Goal: Task Accomplishment & Management: Manage account settings

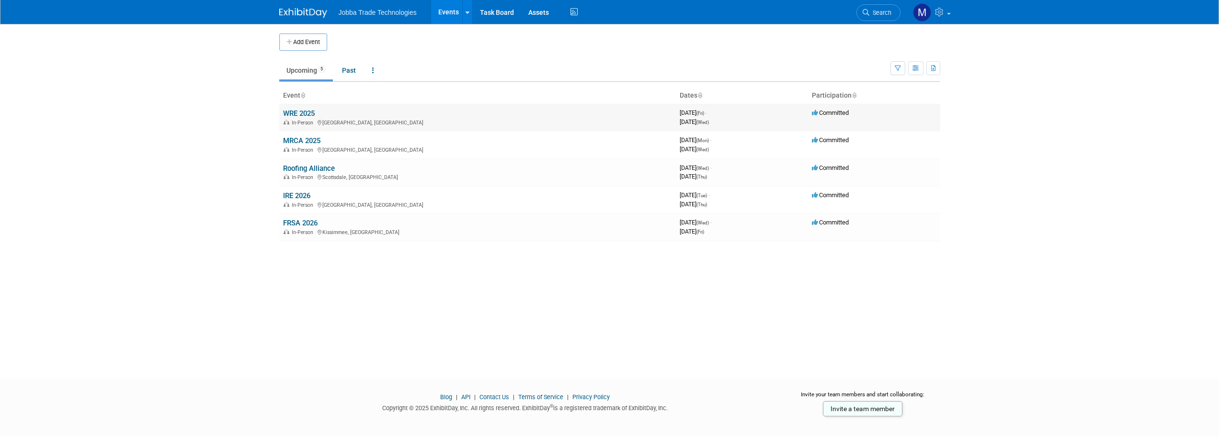
click at [303, 112] on link "WRE 2025" at bounding box center [299, 113] width 32 height 9
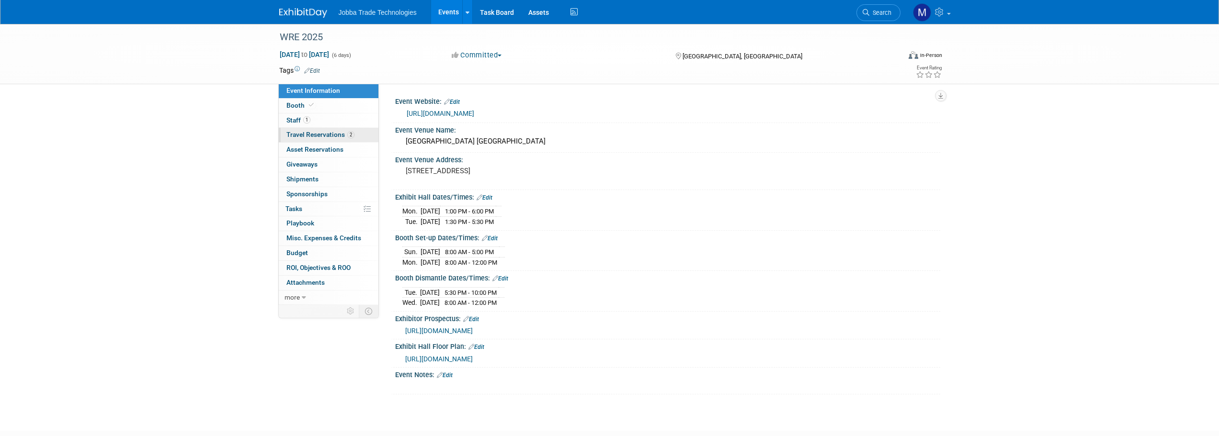
click at [295, 133] on span "Travel Reservations 2" at bounding box center [320, 135] width 68 height 8
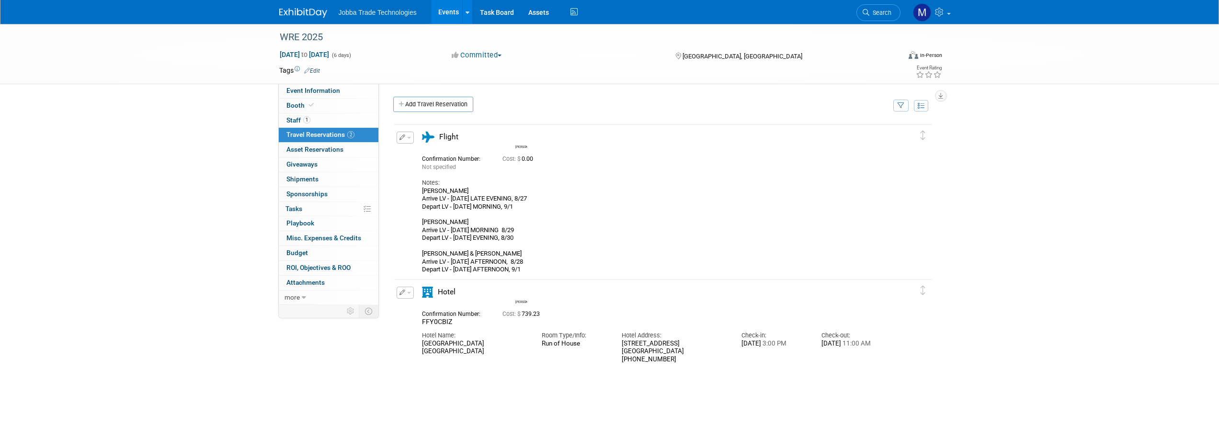
drag, startPoint x: 541, startPoint y: 209, endPoint x: 422, endPoint y: 198, distance: 119.8
click at [422, 198] on div "[PERSON_NAME] Arrive LV - [DATE] LATE EVENING, 8/27 Depart LV - [DATE] MORNING,…" at bounding box center [655, 230] width 466 height 87
click at [491, 206] on div "[PERSON_NAME] Arrive LV - [DATE] LATE EVENING, 8/27 Depart LV - [DATE] MORNING,…" at bounding box center [655, 230] width 466 height 87
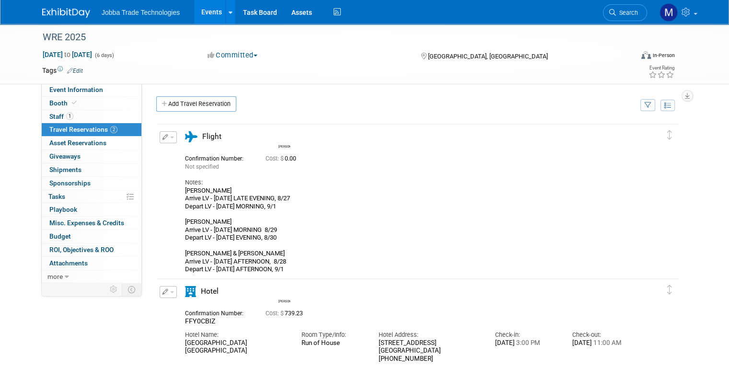
click at [294, 265] on div "[PERSON_NAME] Arrive LV - [DATE] LATE EVENING, 8/27 Depart LV - [DATE] MORNING,…" at bounding box center [410, 230] width 450 height 87
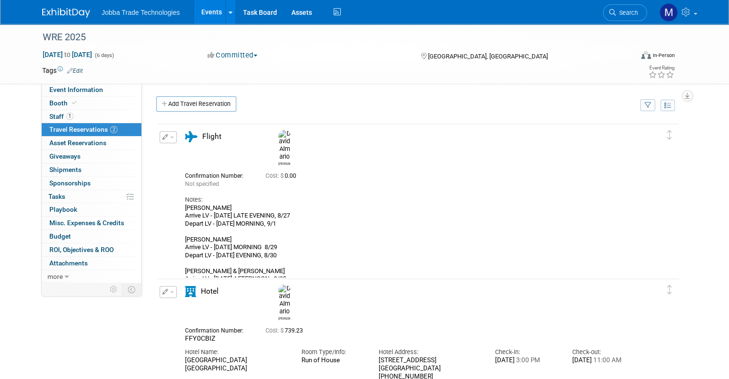
click at [275, 258] on div "David Almario Arrive LV - SATURDAY LATE EVENING, 8/27 Depart LV - WEDNESDAY MOR…" at bounding box center [410, 247] width 450 height 87
click at [269, 270] on div "David Almario Arrive LV - SATURDAY LATE EVENING, 8/27 Depart LV - WEDNESDAY MOR…" at bounding box center [410, 247] width 450 height 87
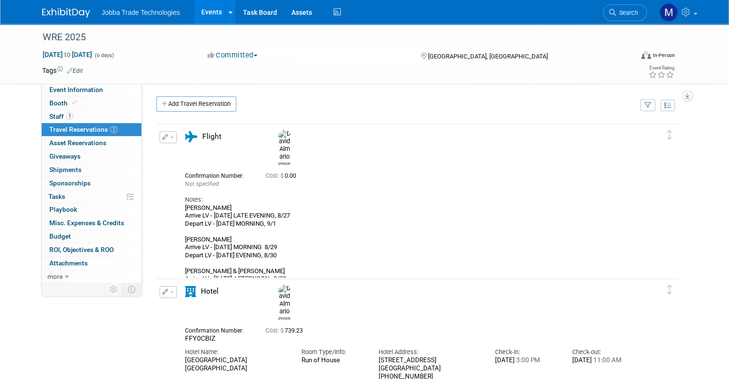
click at [269, 270] on div "David Almario Arrive LV - SATURDAY LATE EVENING, 8/27 Depart LV - WEDNESDAY MOR…" at bounding box center [410, 247] width 450 height 87
click at [273, 258] on div "David Almario Arrive LV - SATURDAY LATE EVENING, 8/27 Depart LV - WEDNESDAY MOR…" at bounding box center [410, 247] width 450 height 87
click at [263, 240] on div "David Almario Arrive LV - SATURDAY LATE EVENING, 8/27 Depart LV - WEDNESDAY MOR…" at bounding box center [410, 247] width 450 height 87
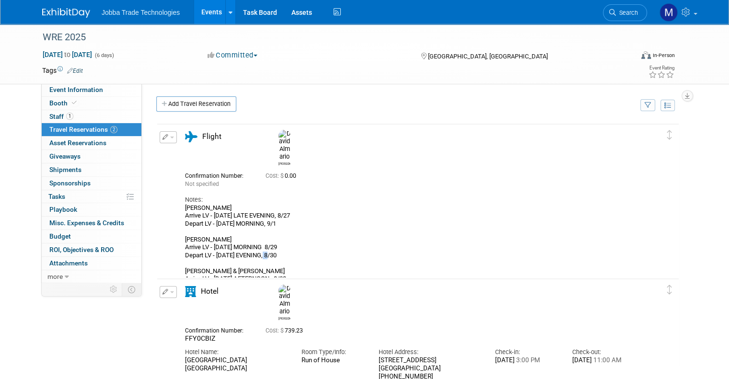
click at [263, 240] on div "David Almario Arrive LV - SATURDAY LATE EVENING, 8/27 Depart LV - WEDNESDAY MOR…" at bounding box center [410, 247] width 450 height 87
click at [263, 231] on div "David Almario Arrive LV - SATURDAY LATE EVENING, 8/27 Depart LV - WEDNESDAY MOR…" at bounding box center [410, 247] width 450 height 87
drag, startPoint x: 263, startPoint y: 231, endPoint x: 251, endPoint y: 229, distance: 11.7
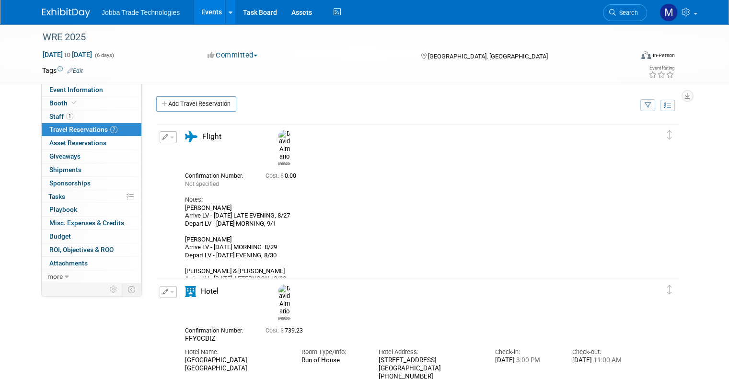
click at [251, 229] on div "David Almario Arrive LV - SATURDAY LATE EVENING, 8/27 Depart LV - WEDNESDAY MOR…" at bounding box center [410, 247] width 450 height 87
click at [293, 243] on div "David Almario Arrive LV - SATURDAY LATE EVENING, 8/27 Depart LV - WEDNESDAY MOR…" at bounding box center [410, 247] width 450 height 87
drag, startPoint x: 276, startPoint y: 237, endPoint x: 208, endPoint y: 237, distance: 67.5
click at [208, 237] on div "David Almario Arrive LV - SATURDAY LATE EVENING, 8/27 Depart LV - WEDNESDAY MOR…" at bounding box center [410, 247] width 450 height 87
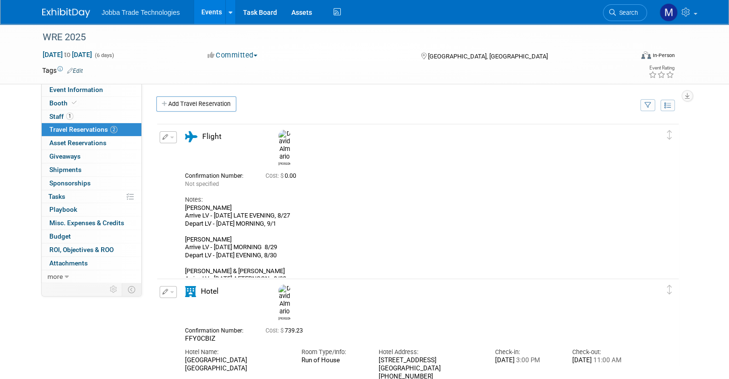
click at [255, 233] on div "David Almario Arrive LV - SATURDAY LATE EVENING, 8/27 Depart LV - WEDNESDAY MOR…" at bounding box center [410, 247] width 450 height 87
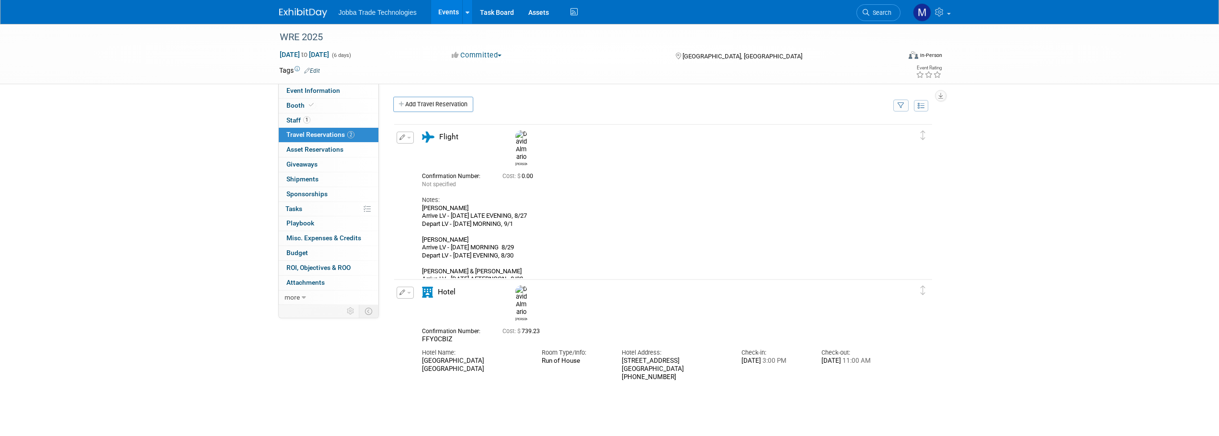
click at [536, 254] on div "David Almario Arrive LV - SATURDAY LATE EVENING, 8/27 Depart LV - WEDNESDAY MOR…" at bounding box center [655, 248] width 466 height 87
click at [405, 141] on button "button" at bounding box center [405, 138] width 17 height 12
click at [424, 160] on button "Edit Reservation" at bounding box center [437, 155] width 81 height 14
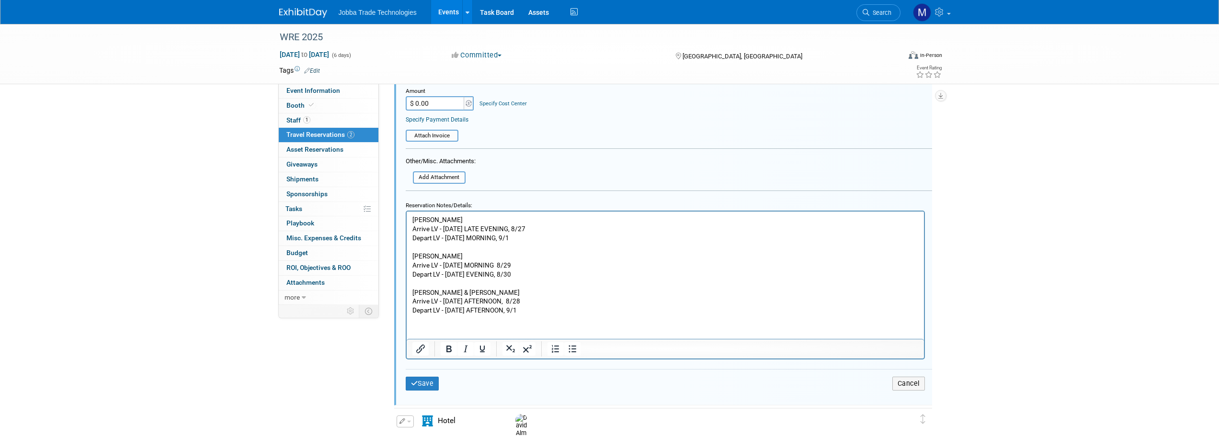
scroll to position [592, 0]
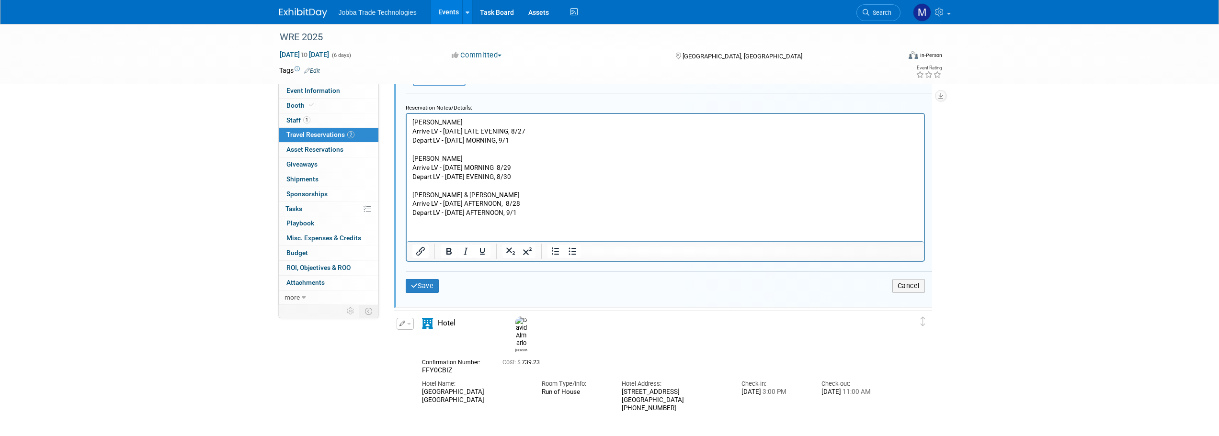
click at [506, 166] on p "David Almario Arrive LV - SATURDAY LATE EVENING, 8/27 Depart LV - WEDNESDAY MOR…" at bounding box center [665, 167] width 506 height 100
click at [508, 177] on p "David Almario Arrive LV - SATURDAY LATE EVENING, 8/27 Depart LV - WEDNESDAY MOR…" at bounding box center [665, 167] width 506 height 100
click at [514, 200] on p "David Almario Arrive LV - SATURDAY LATE EVENING, 8/27 Depart LV - WEDNESDAY MOR…" at bounding box center [665, 167] width 506 height 100
click at [528, 213] on p "David Almario Arrive LV - SATURDAY LATE EVENING, 8/27 Depart LV - WEDNESDAY MOR…" at bounding box center [665, 167] width 506 height 100
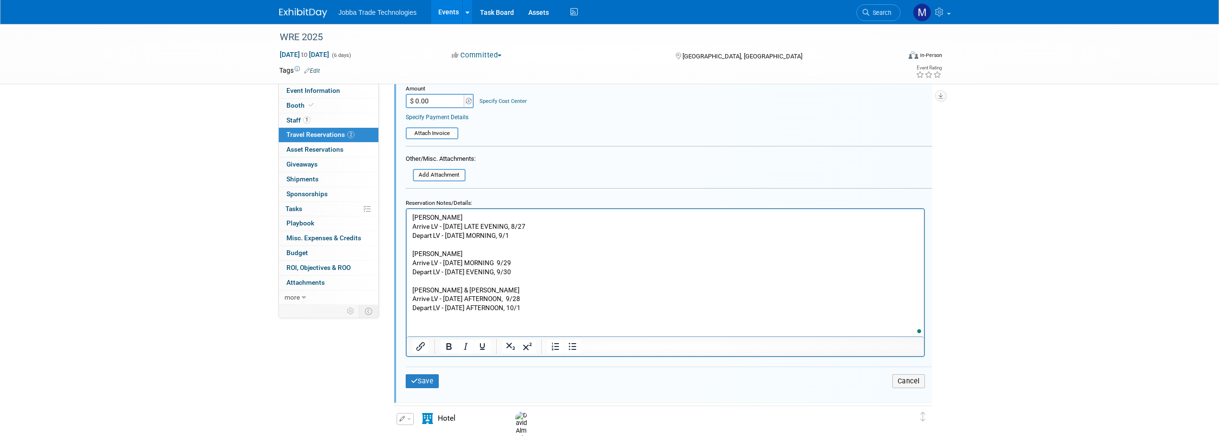
scroll to position [496, 0]
click at [525, 229] on p "David Almario Arrive LV - SATURDAY LATE EVENING, 8/27 Depart LV - WEDNESDAY MOR…" at bounding box center [665, 263] width 506 height 100
click at [519, 235] on p "David Almario Arrive LV - SATURDAY LATE EVENING, 9/27 Depart LV - WEDNESDAY MOR…" at bounding box center [665, 263] width 506 height 100
click at [427, 377] on button "Save" at bounding box center [423, 382] width 34 height 14
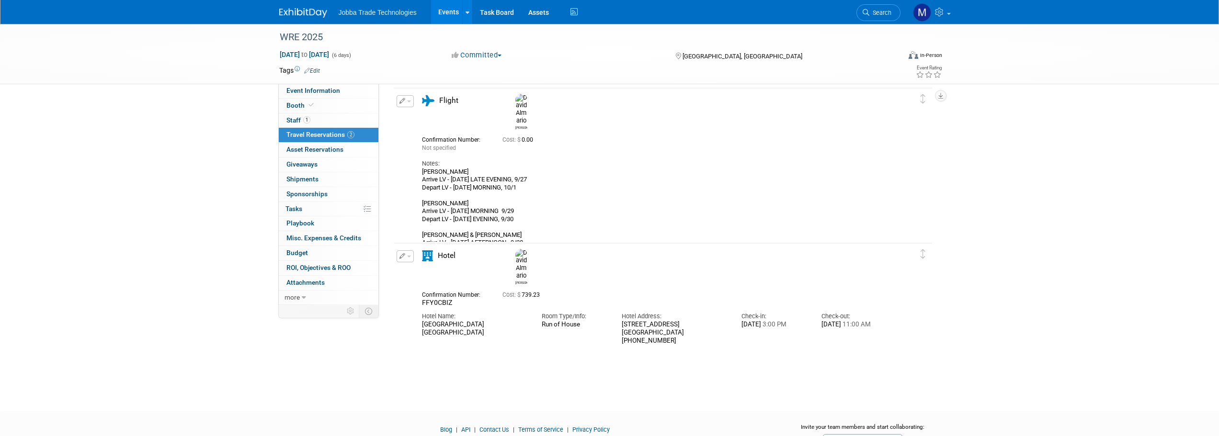
scroll to position [0, 0]
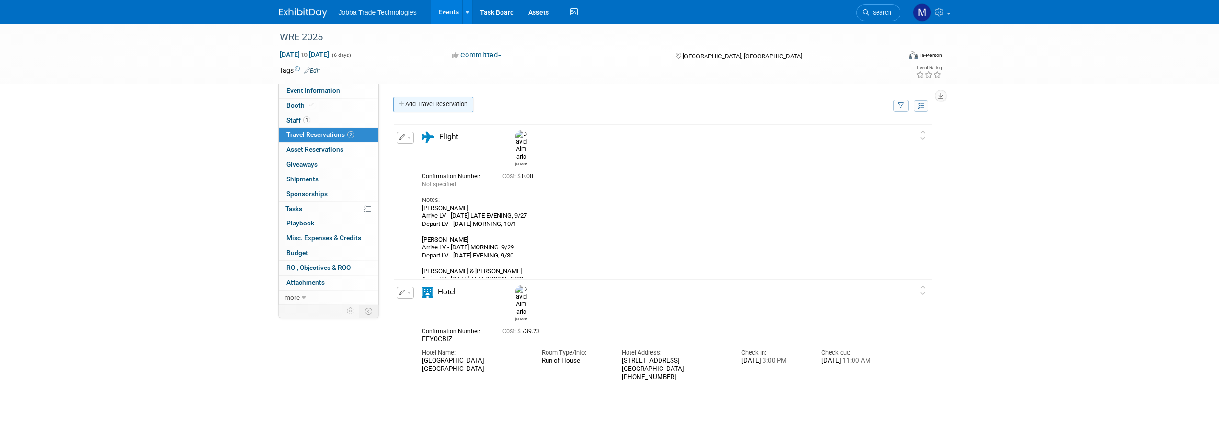
click at [426, 100] on link "Add Travel Reservation" at bounding box center [433, 104] width 80 height 15
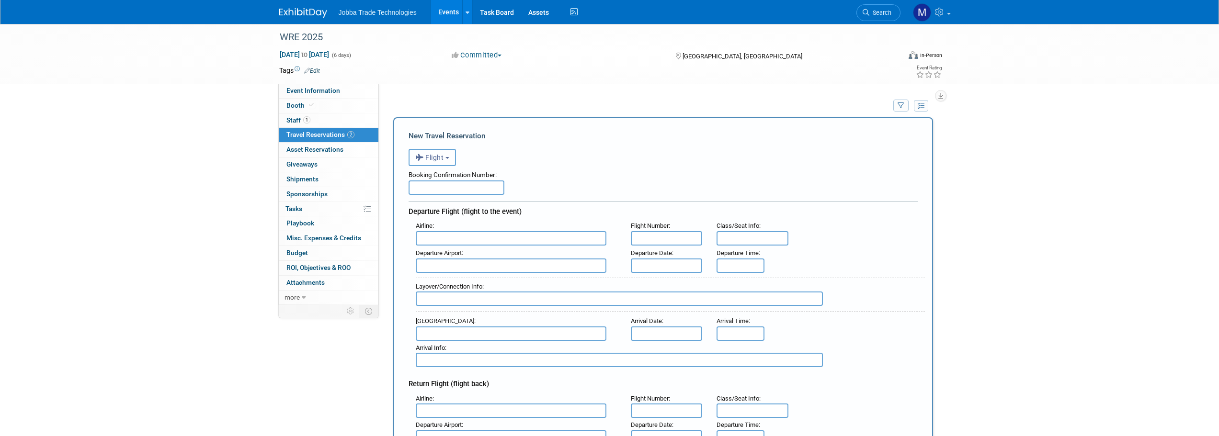
click at [442, 155] on span "Flight" at bounding box center [429, 158] width 29 height 8
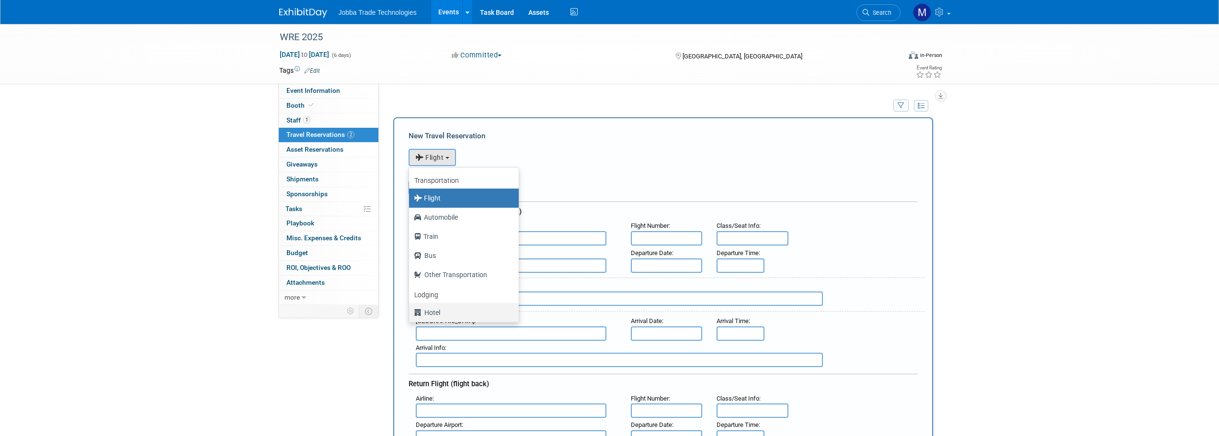
click at [445, 310] on label "Hotel" at bounding box center [461, 312] width 95 height 15
click at [411, 310] on input "Hotel" at bounding box center [407, 311] width 6 height 6
select select "6"
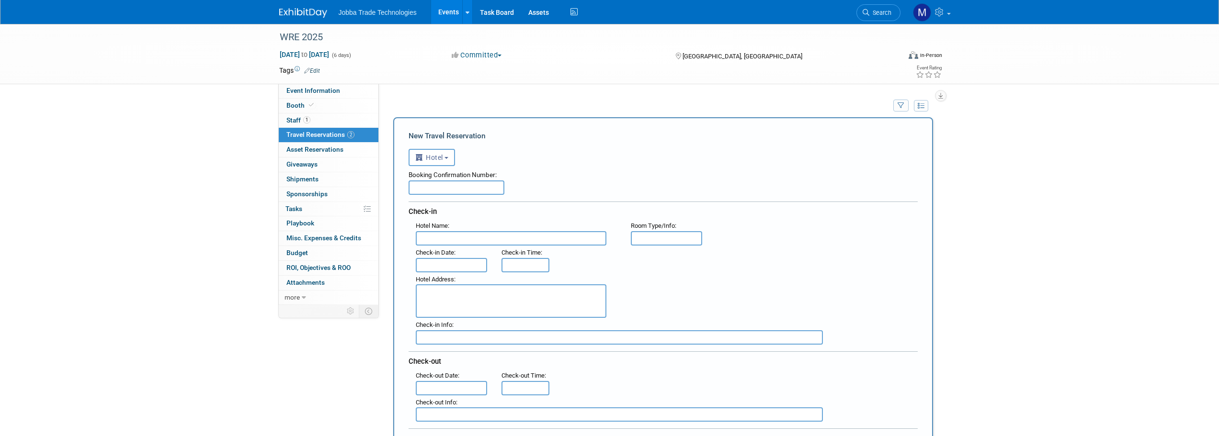
click at [457, 185] on input "text" at bounding box center [457, 188] width 96 height 14
click at [442, 192] on input "text" at bounding box center [457, 188] width 96 height 14
paste input "DT2PT"
type input "DT2PT"
click at [477, 241] on input "text" at bounding box center [511, 238] width 191 height 14
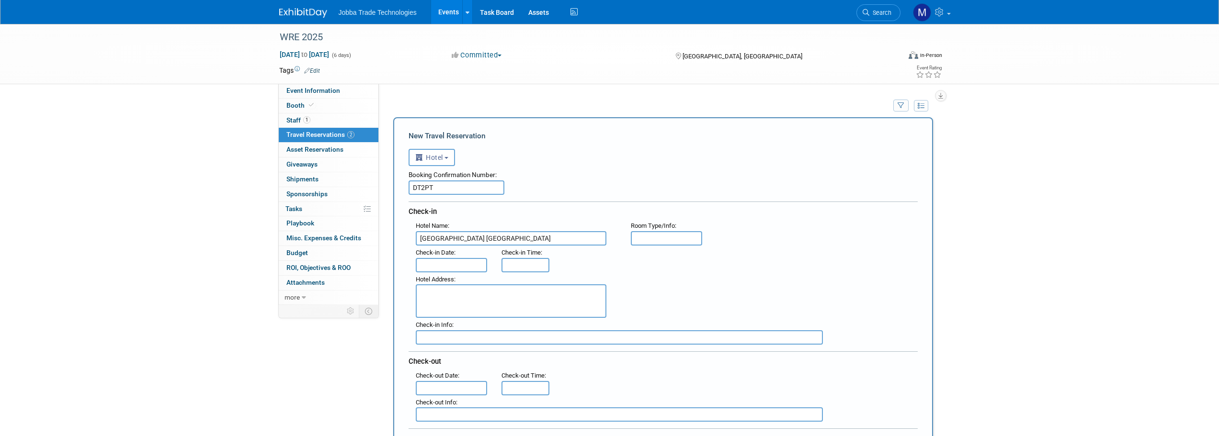
type input "Paris Las Vegas"
type input "ROS"
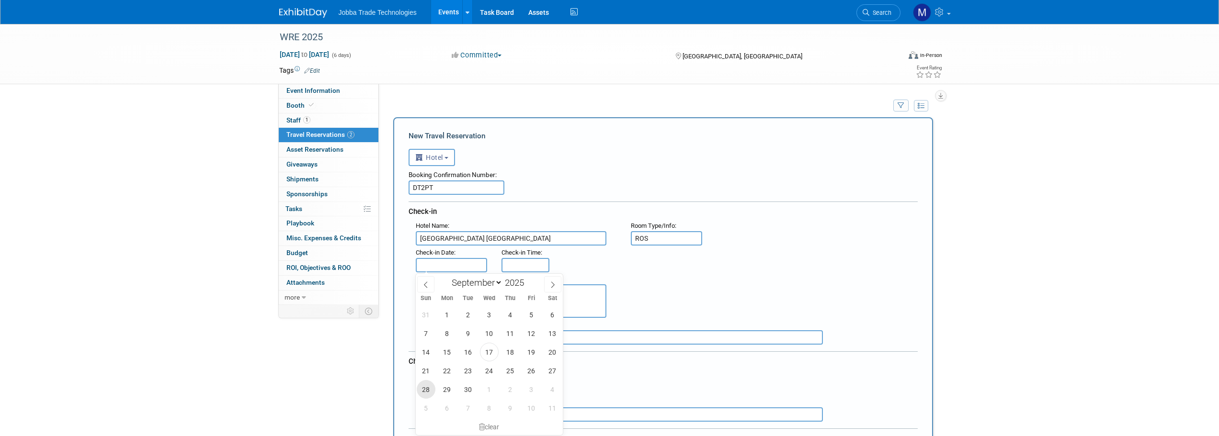
click at [422, 389] on span "28" at bounding box center [426, 389] width 19 height 19
type input "Sep 28, 2025"
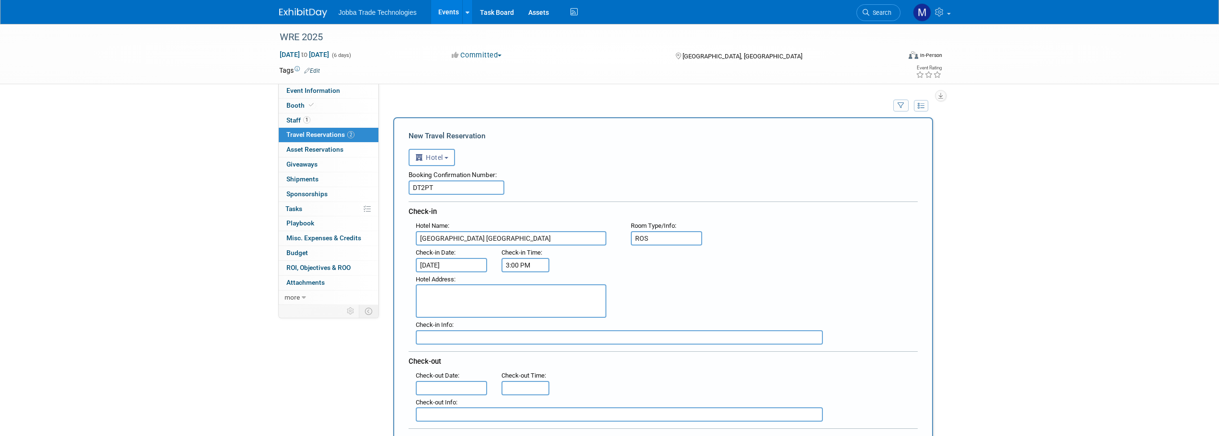
click at [519, 270] on input "3:00 PM" at bounding box center [526, 265] width 48 height 14
click at [525, 295] on span at bounding box center [523, 288] width 17 height 17
type input "4:00 PM"
click at [620, 360] on span at bounding box center [595, 351] width 65 height 17
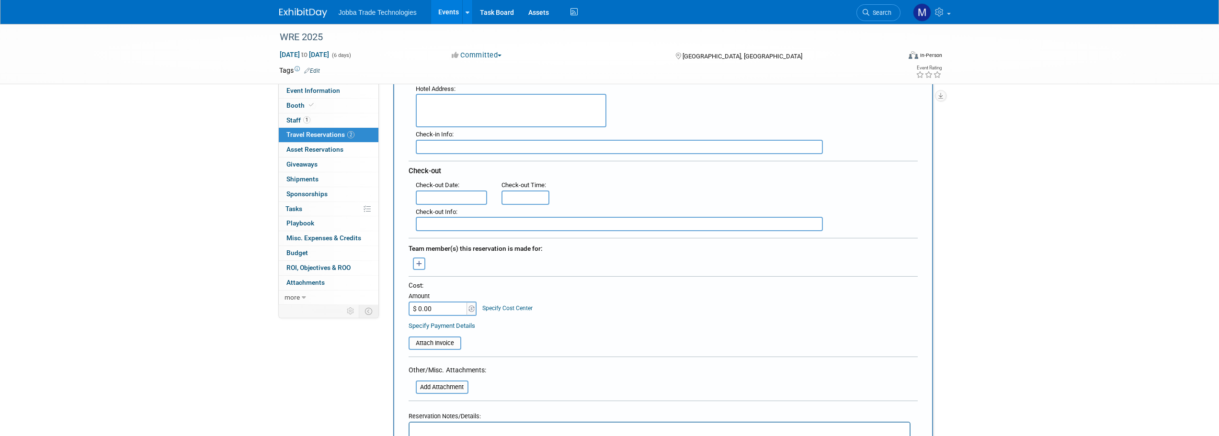
scroll to position [192, 0]
click at [463, 197] on input "text" at bounding box center [452, 197] width 72 height 14
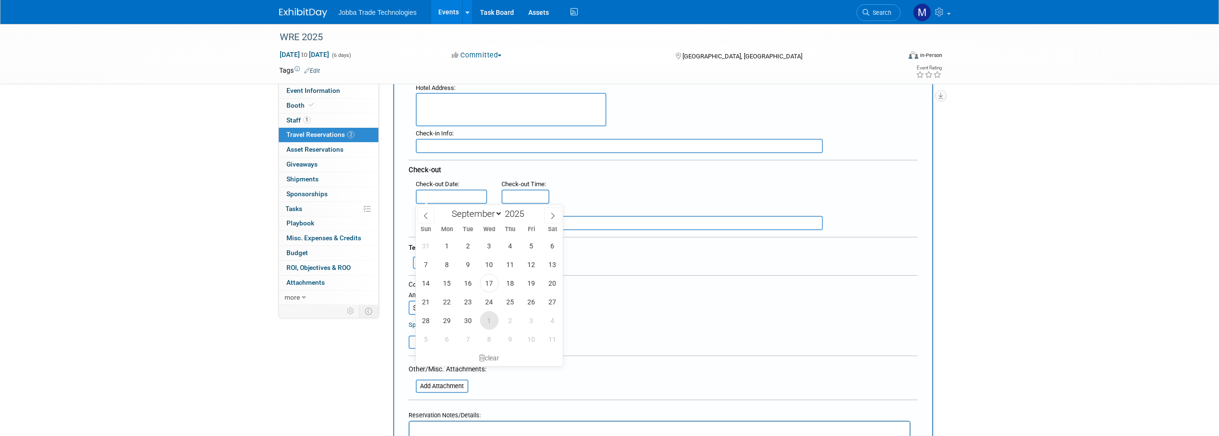
click at [490, 324] on span "1" at bounding box center [489, 320] width 19 height 19
type input "Oct 1, 2025"
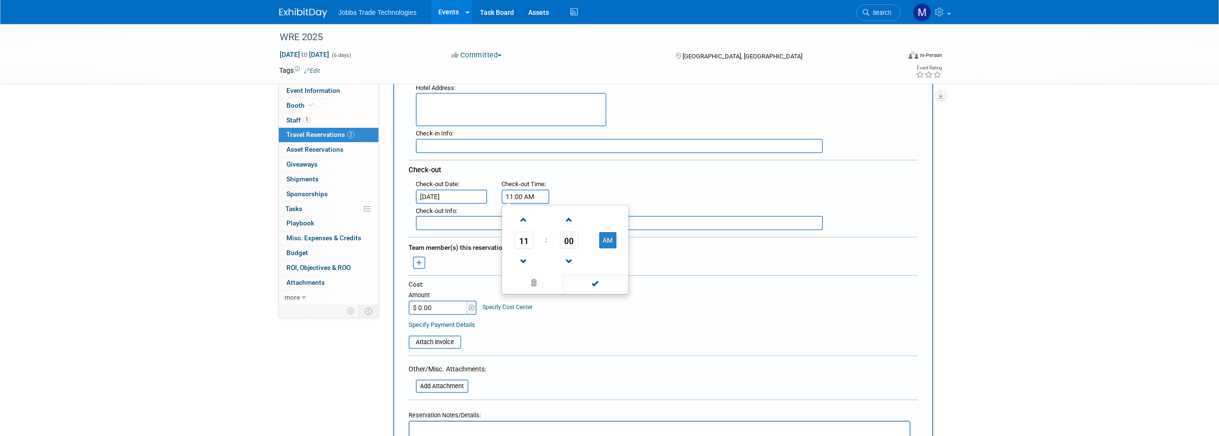
click at [517, 195] on input "11:00 AM" at bounding box center [526, 197] width 48 height 14
click at [519, 256] on span at bounding box center [523, 261] width 17 height 17
type input "10:00 AM"
click at [604, 281] on span at bounding box center [595, 283] width 65 height 17
click at [423, 263] on button "button" at bounding box center [419, 263] width 12 height 12
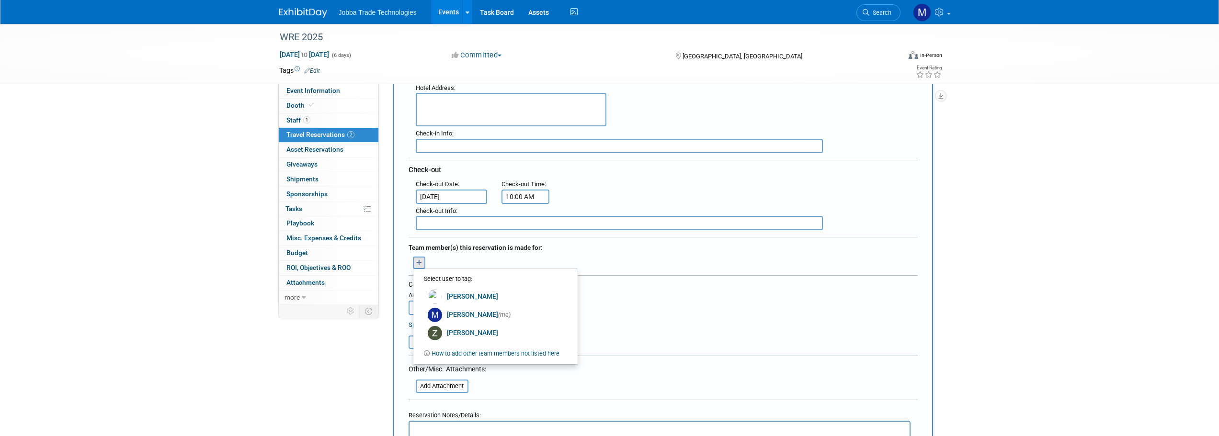
click at [639, 262] on div "David remove Madison (me) remove Zachary remove" at bounding box center [663, 261] width 524 height 15
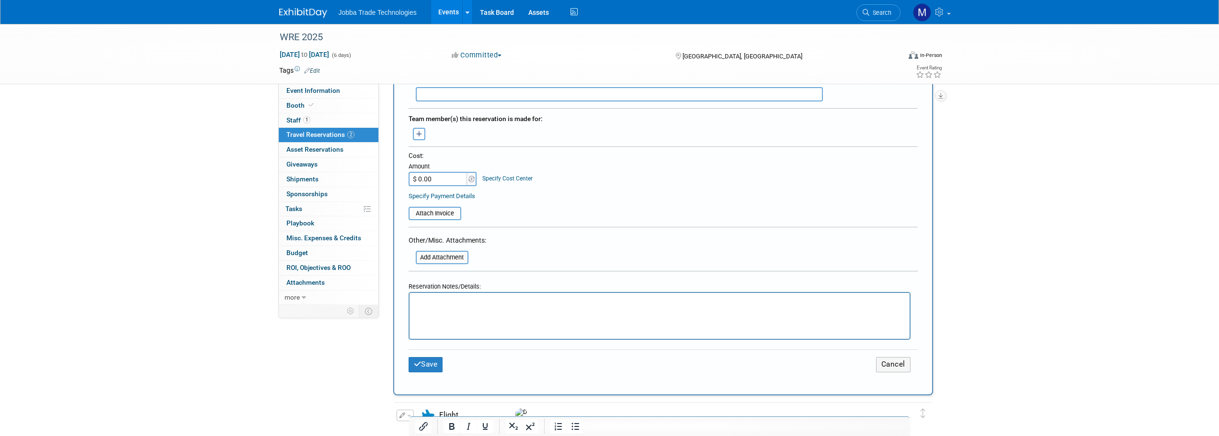
scroll to position [335, 0]
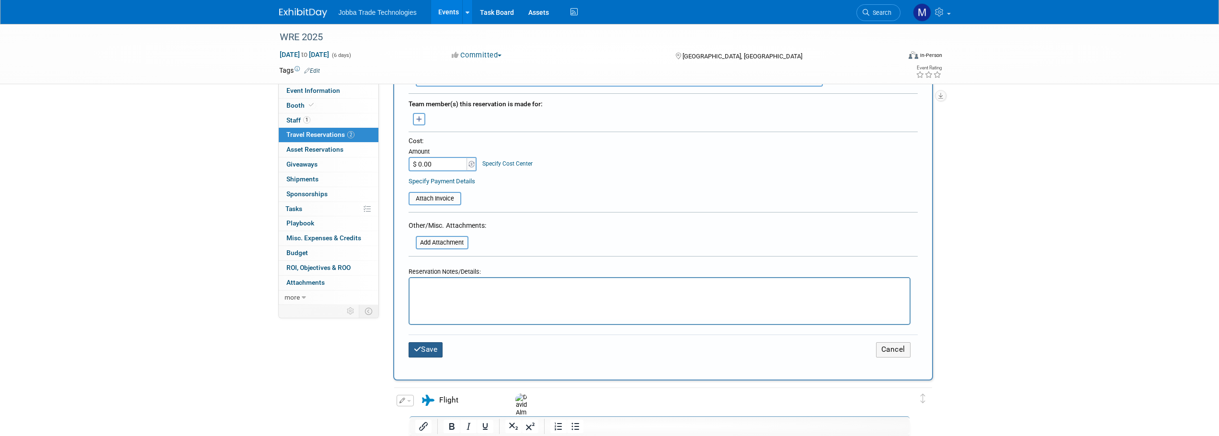
click at [433, 348] on button "Save" at bounding box center [426, 350] width 34 height 15
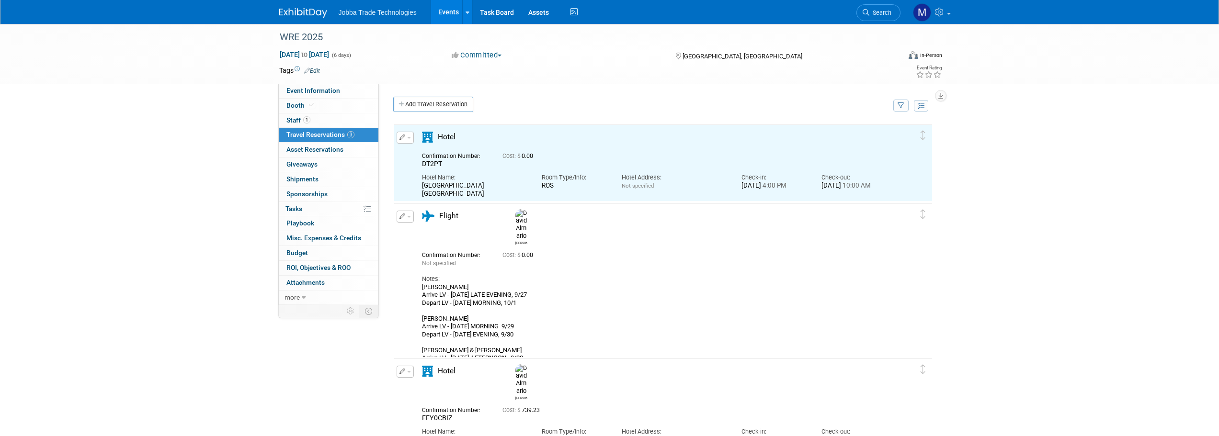
scroll to position [0, 0]
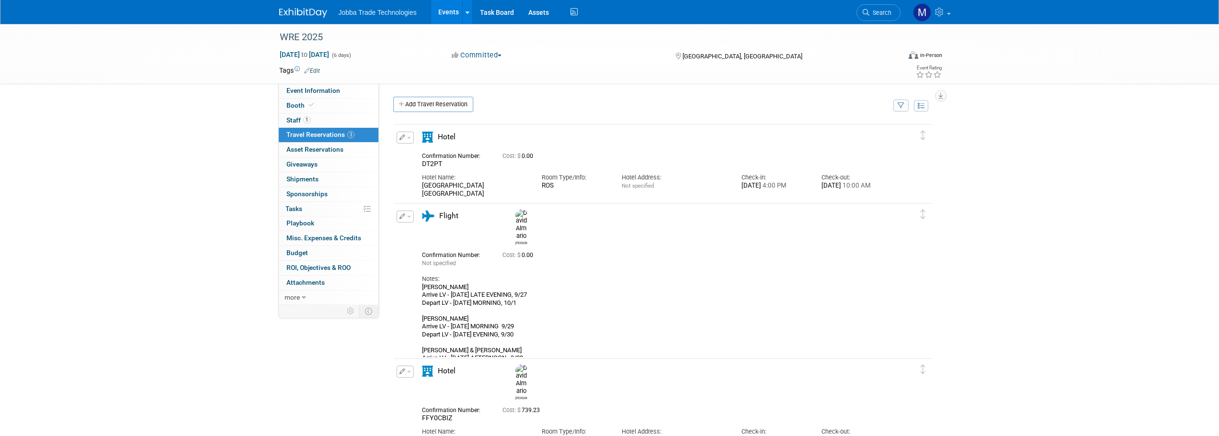
click at [403, 139] on icon "button" at bounding box center [403, 138] width 6 height 6
click at [439, 159] on button "Edit Reservation" at bounding box center [437, 155] width 81 height 14
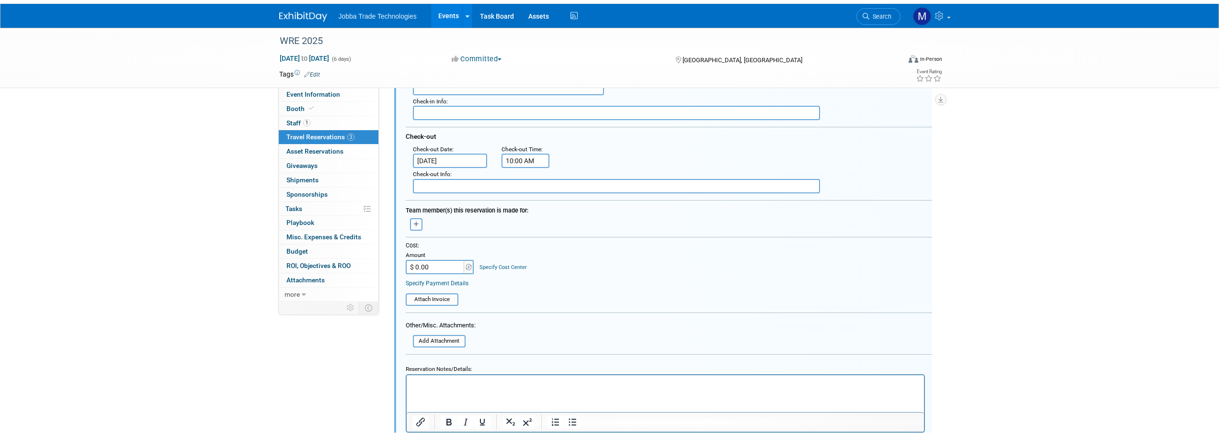
scroll to position [352, 0]
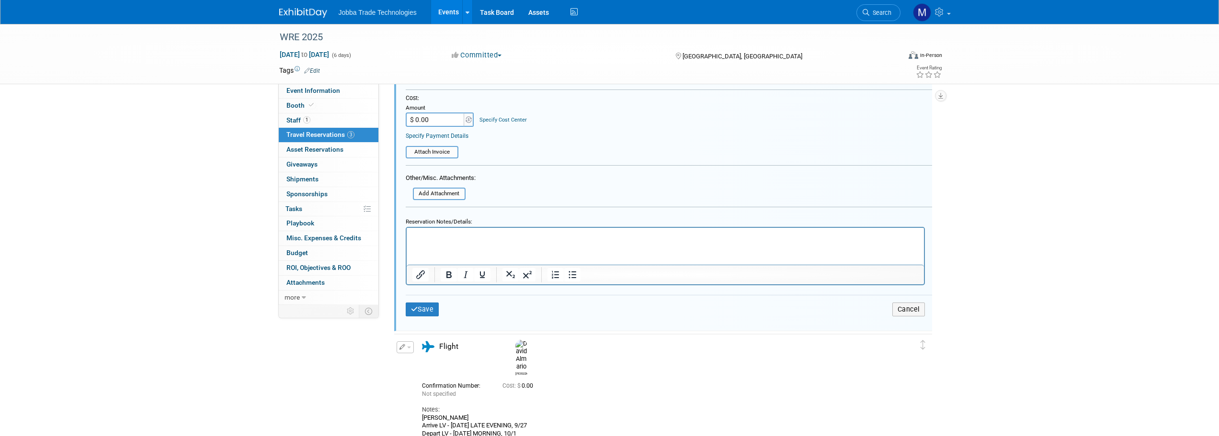
click at [450, 238] on p "Rich Text Area. Press ALT-0 for help." at bounding box center [665, 235] width 506 height 9
click at [432, 309] on button "Save" at bounding box center [423, 310] width 34 height 14
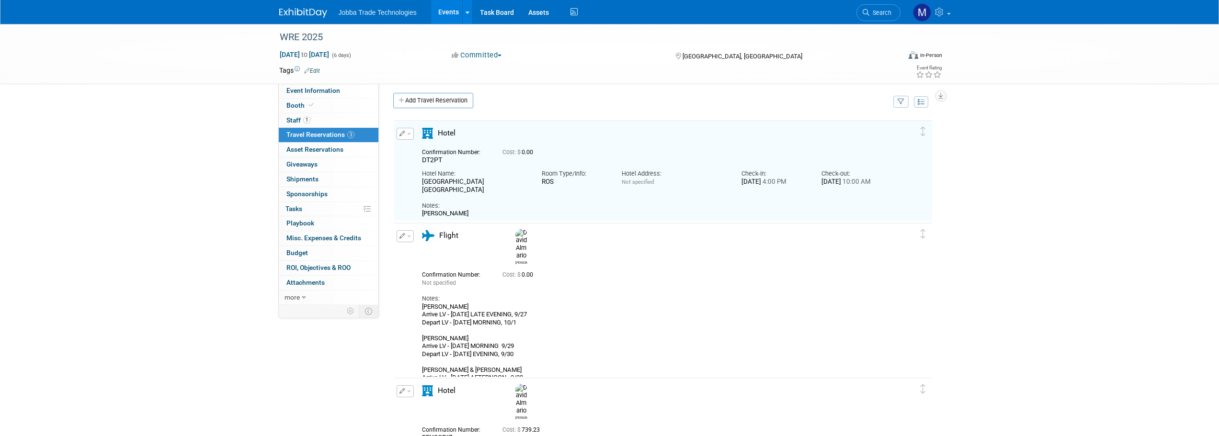
scroll to position [0, 0]
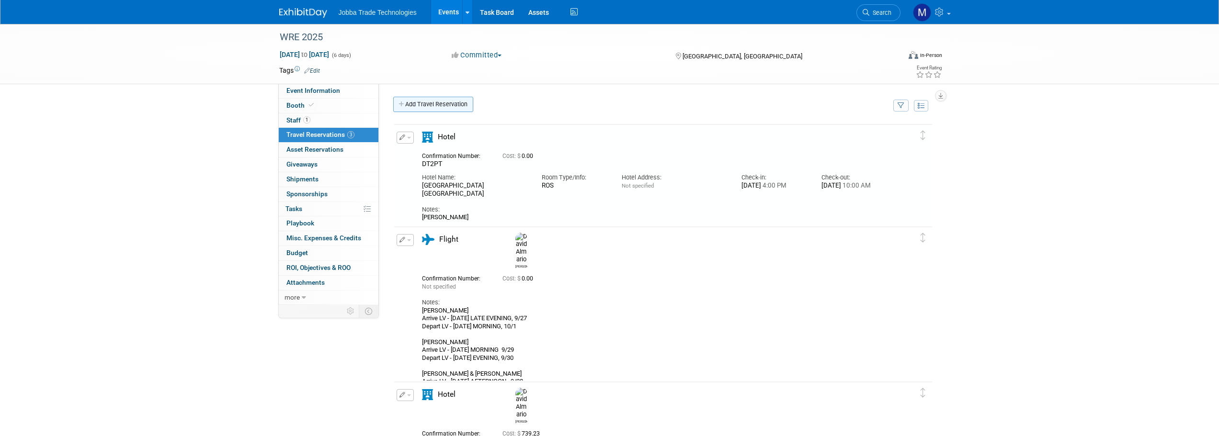
click at [447, 103] on link "Add Travel Reservation" at bounding box center [433, 104] width 80 height 15
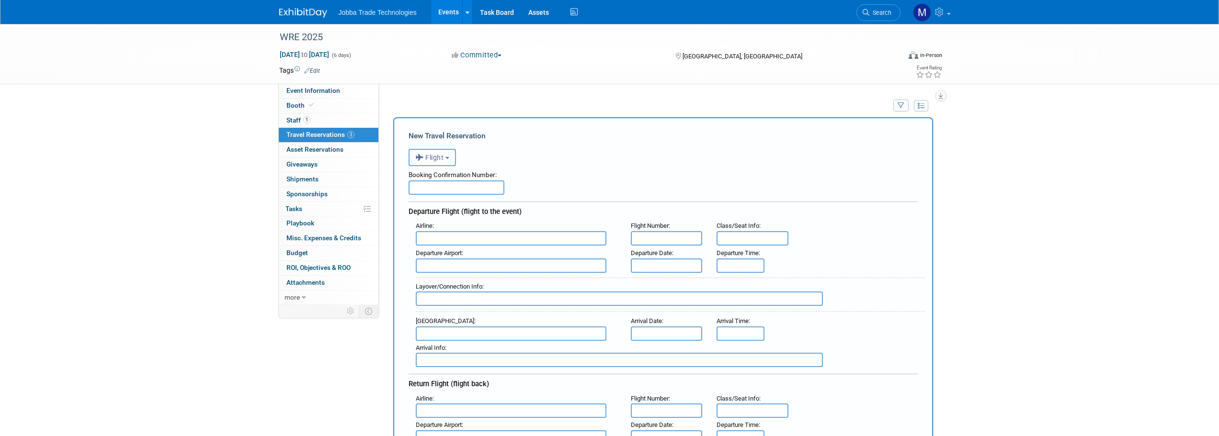
click at [447, 161] on button "Flight" at bounding box center [432, 157] width 47 height 17
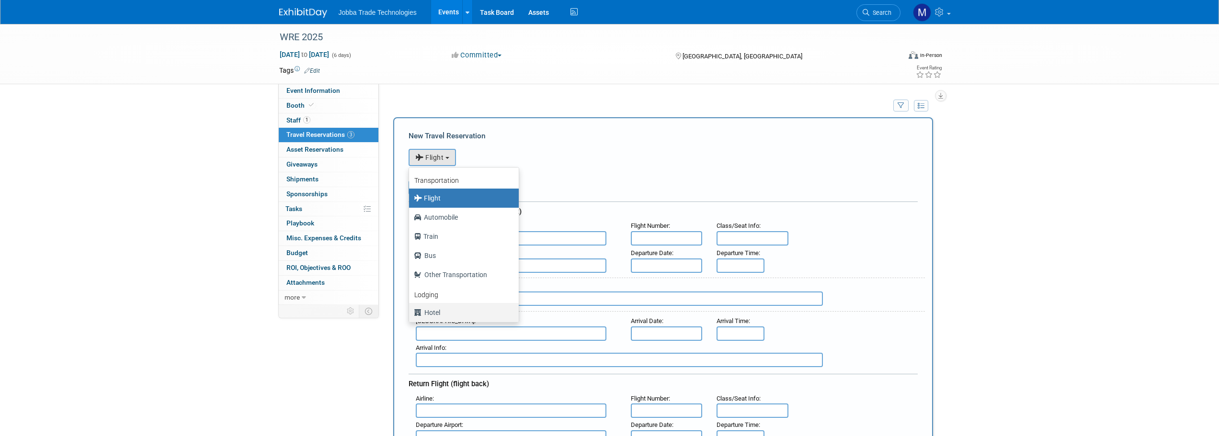
click at [450, 315] on label "Hotel" at bounding box center [461, 312] width 95 height 15
click at [411, 315] on input "Hotel" at bounding box center [407, 311] width 6 height 6
select select "6"
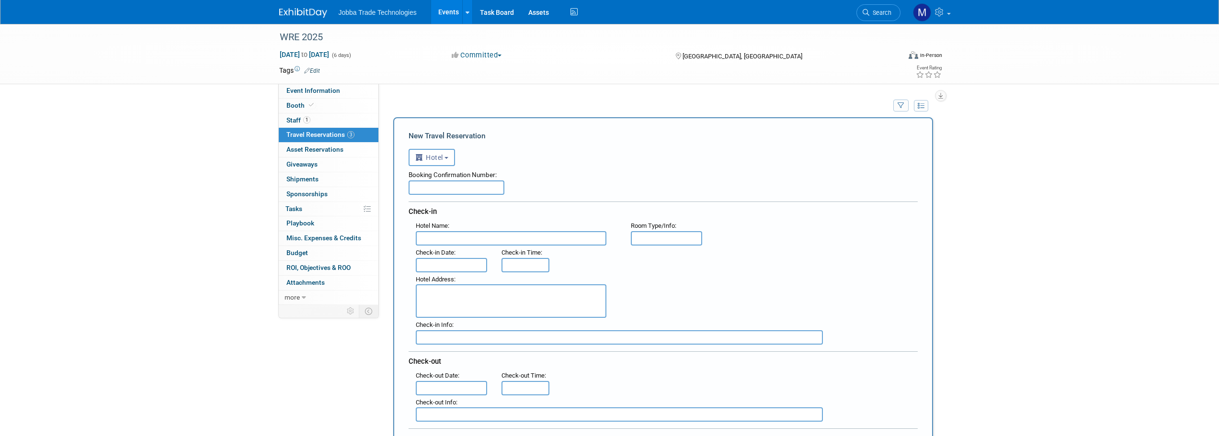
click at [428, 193] on input "text" at bounding box center [457, 188] width 96 height 14
paste input "SRSXB"
type input "SRSXB"
click at [470, 242] on input "text" at bounding box center [511, 238] width 191 height 14
type input "Paris Las Vegas"
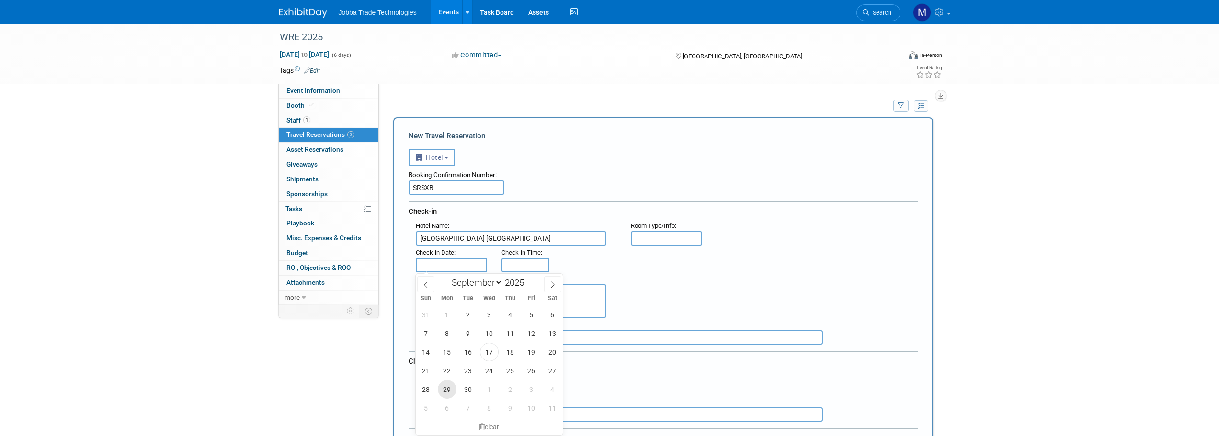
click at [453, 393] on span "29" at bounding box center [447, 389] width 19 height 19
type input "Sep 29, 2025"
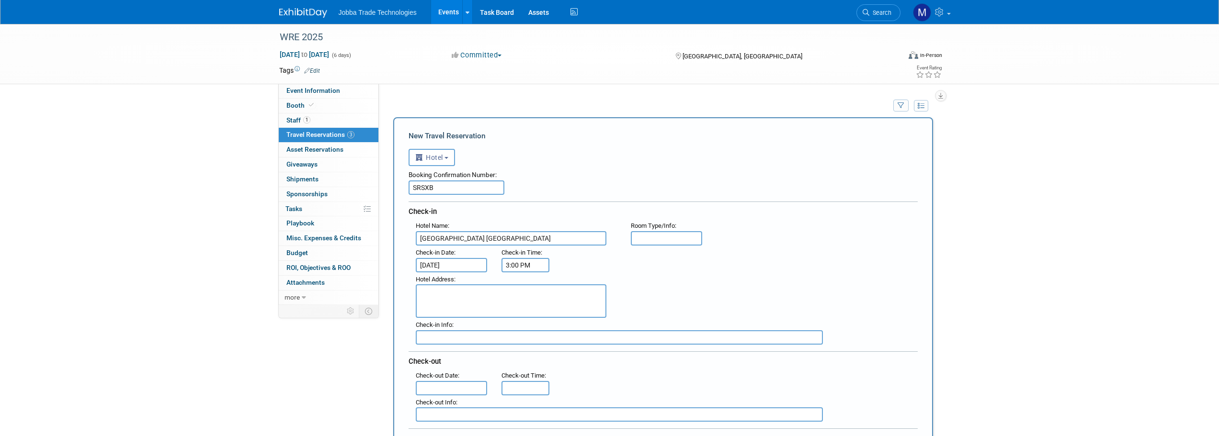
click at [521, 264] on input "3:00 PM" at bounding box center [526, 265] width 48 height 14
drag, startPoint x: 520, startPoint y: 290, endPoint x: 545, endPoint y: 303, distance: 27.6
click at [520, 290] on span at bounding box center [523, 288] width 17 height 17
type input "4:00 PM"
click at [581, 347] on span at bounding box center [595, 351] width 65 height 17
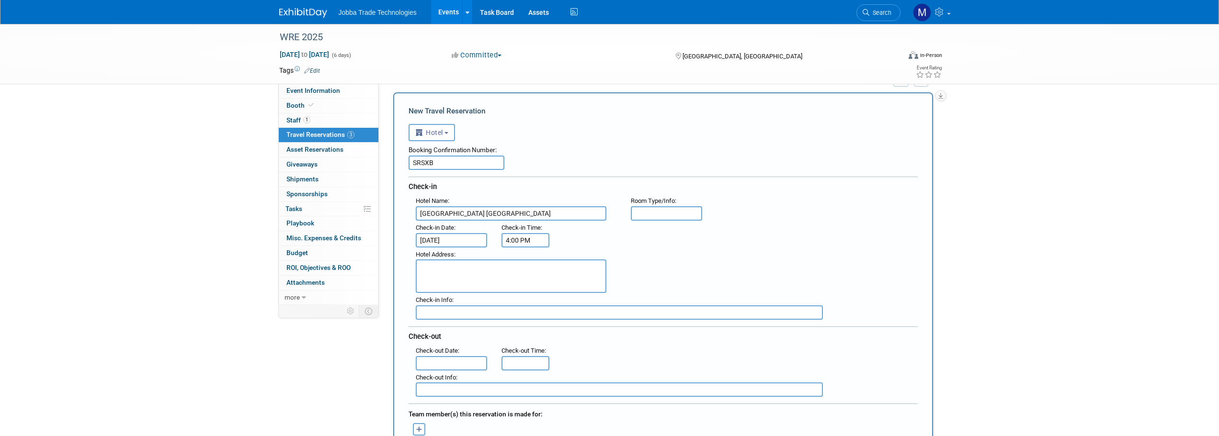
scroll to position [48, 0]
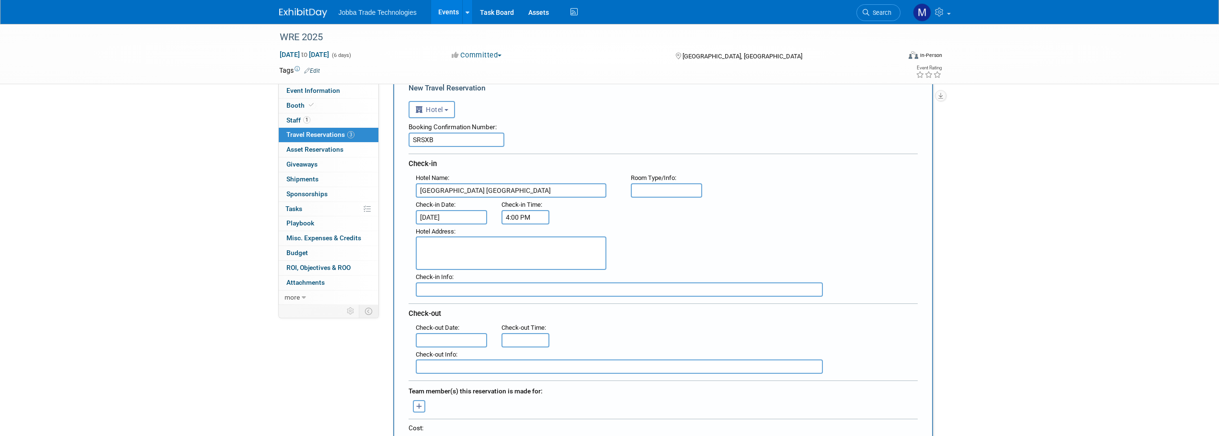
click at [475, 290] on input "text" at bounding box center [619, 290] width 407 height 14
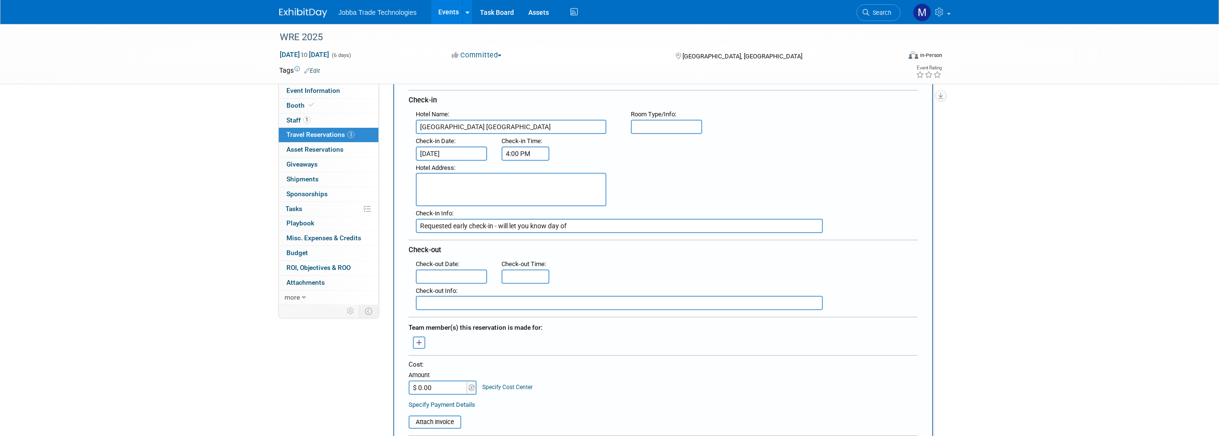
scroll to position [192, 0]
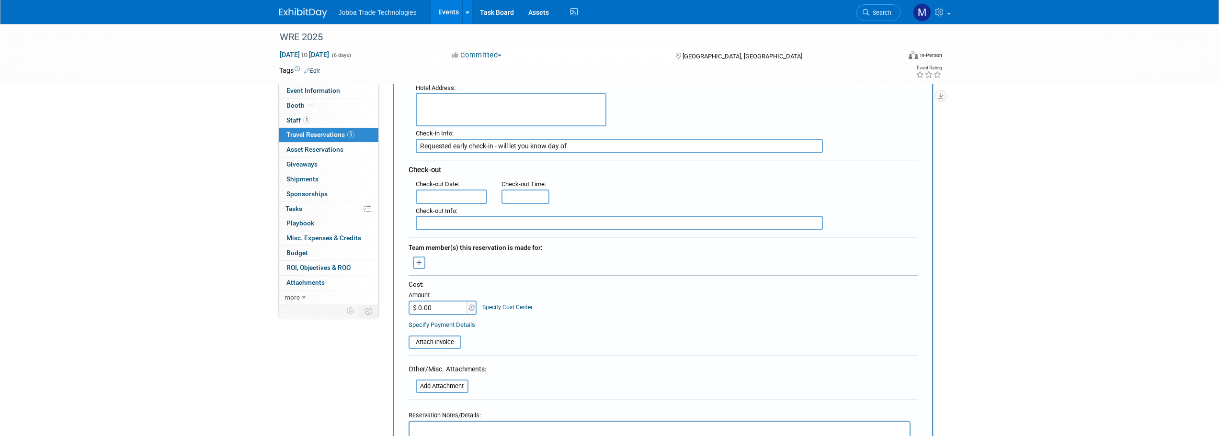
type input "Requested early check-in - will let you know day of"
click at [466, 201] on body "Jobba Trade Technologies Events Add Event Bulk Upload Events Shareable Event Bo…" at bounding box center [609, 26] width 1219 height 436
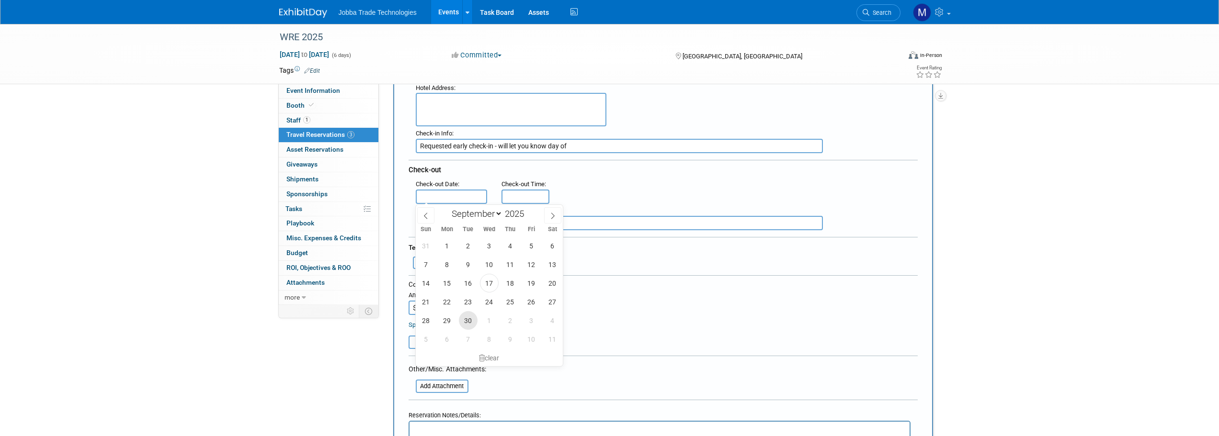
click at [473, 323] on span "30" at bounding box center [468, 320] width 19 height 19
type input "Sep 30, 2025"
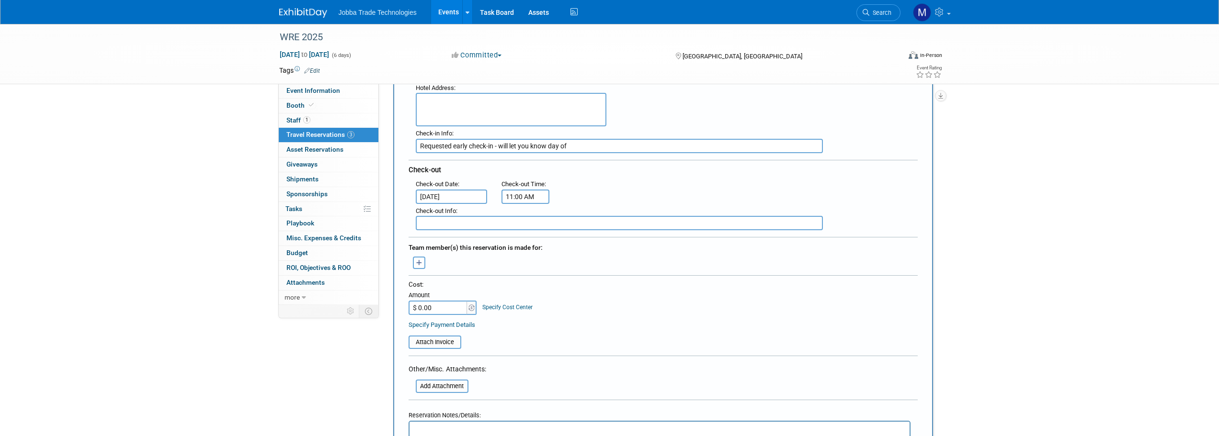
click at [525, 199] on input "11:00 AM" at bounding box center [526, 197] width 48 height 14
click at [528, 263] on span at bounding box center [523, 261] width 17 height 17
type input "10:00 AM"
click at [582, 275] on span at bounding box center [595, 283] width 65 height 17
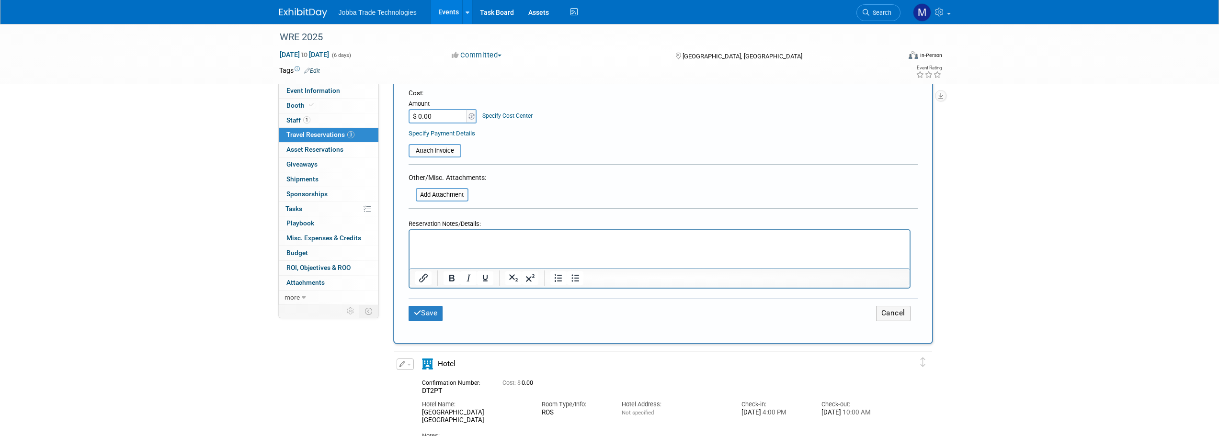
scroll to position [240, 0]
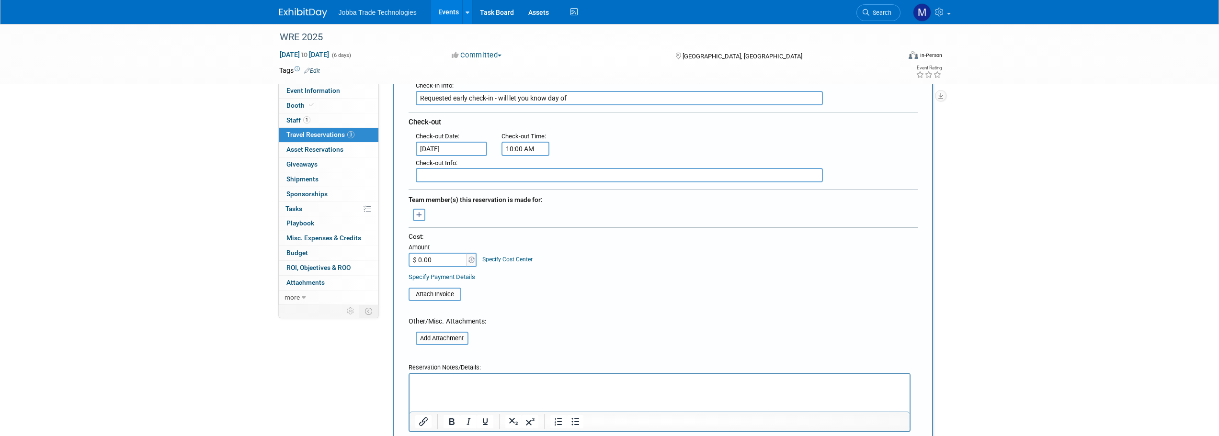
click at [473, 380] on p "Rich Text Area. Press ALT-0 for help." at bounding box center [659, 383] width 489 height 10
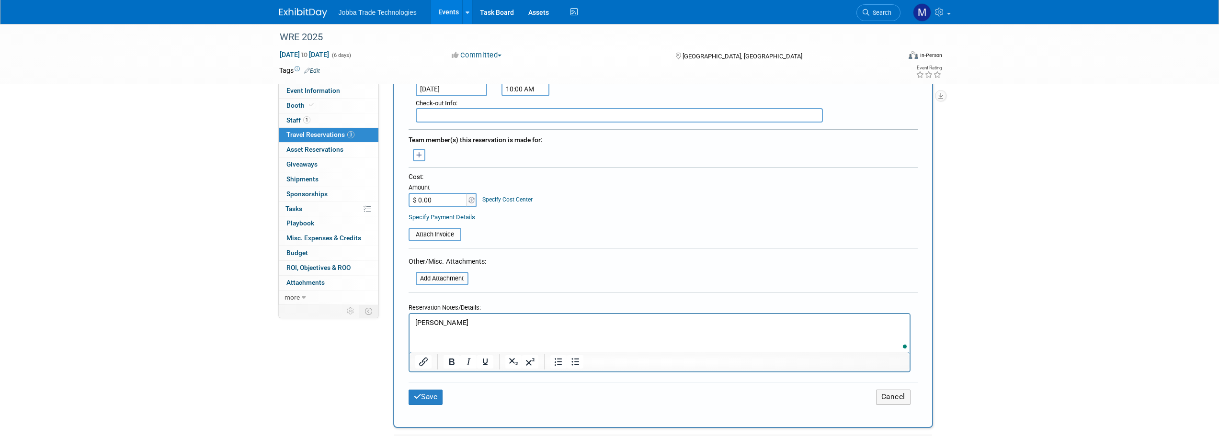
scroll to position [383, 0]
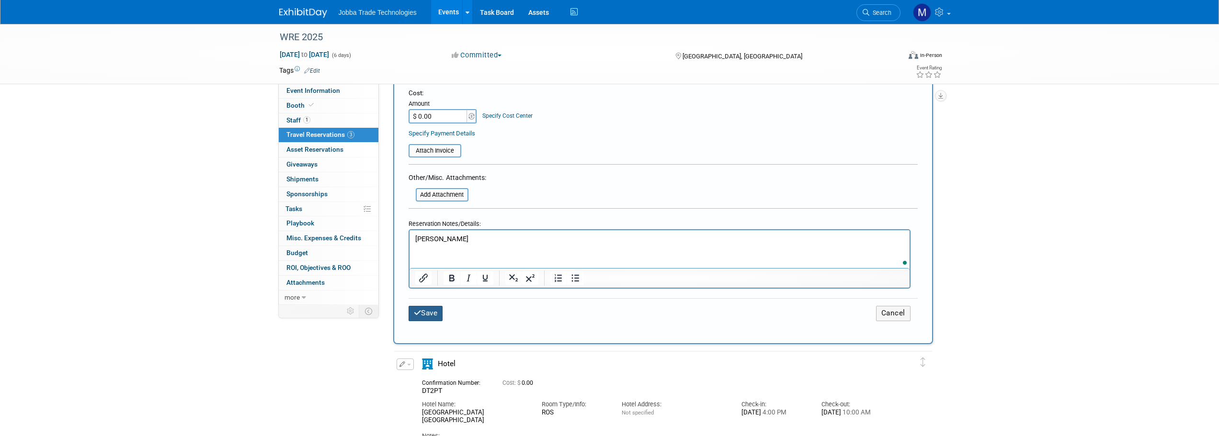
click at [422, 310] on button "Save" at bounding box center [426, 313] width 34 height 15
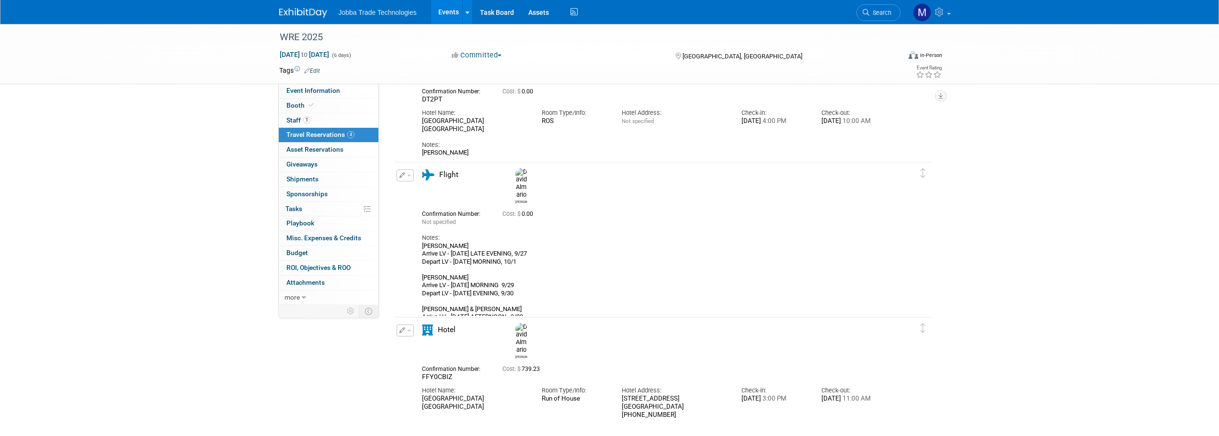
scroll to position [167, 0]
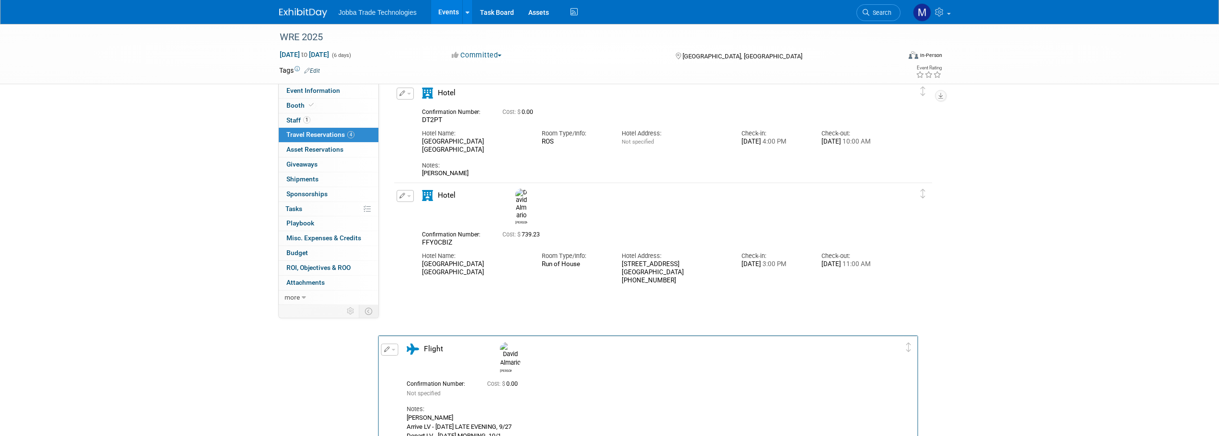
drag, startPoint x: 924, startPoint y: 201, endPoint x: 908, endPoint y: 337, distance: 137.4
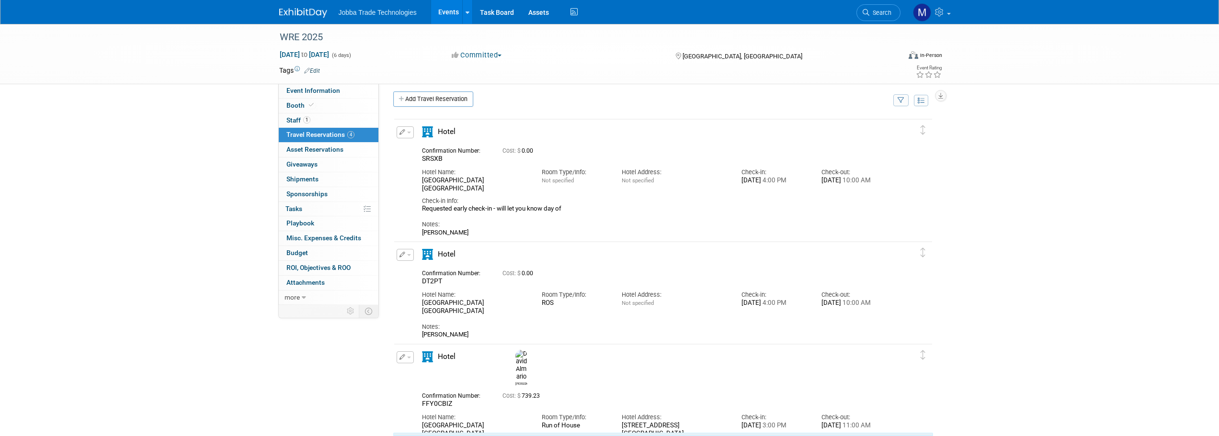
scroll to position [0, 0]
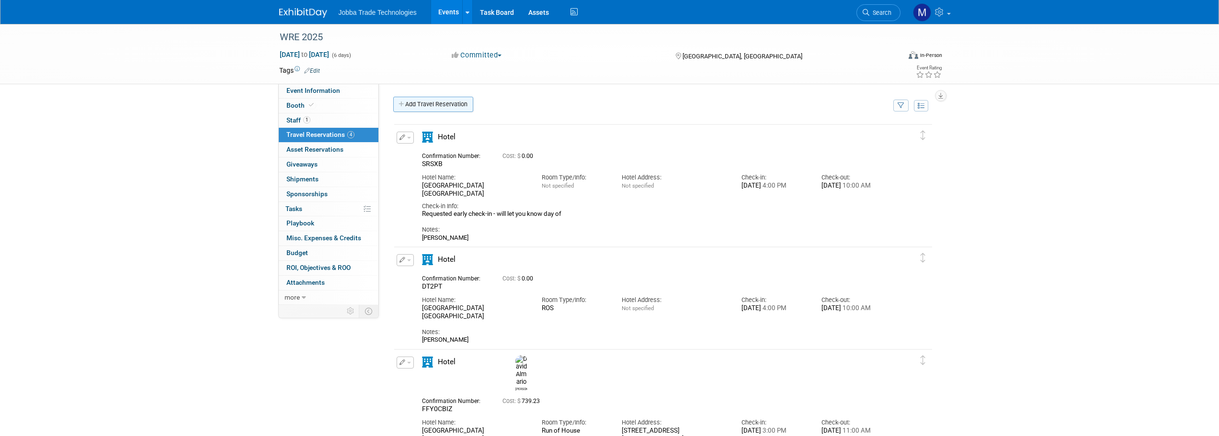
click at [454, 101] on link "Add Travel Reservation" at bounding box center [433, 104] width 80 height 15
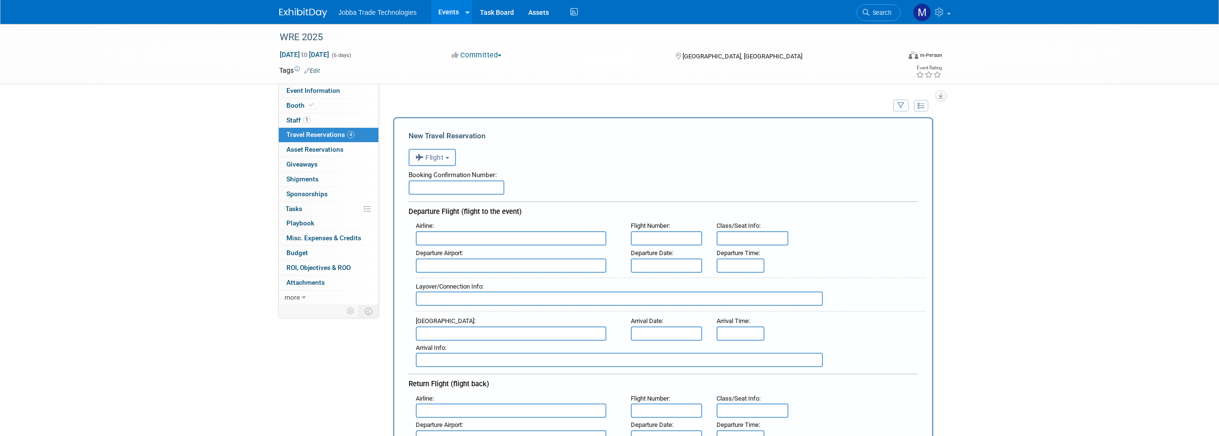
click at [451, 162] on button "Flight" at bounding box center [432, 157] width 47 height 17
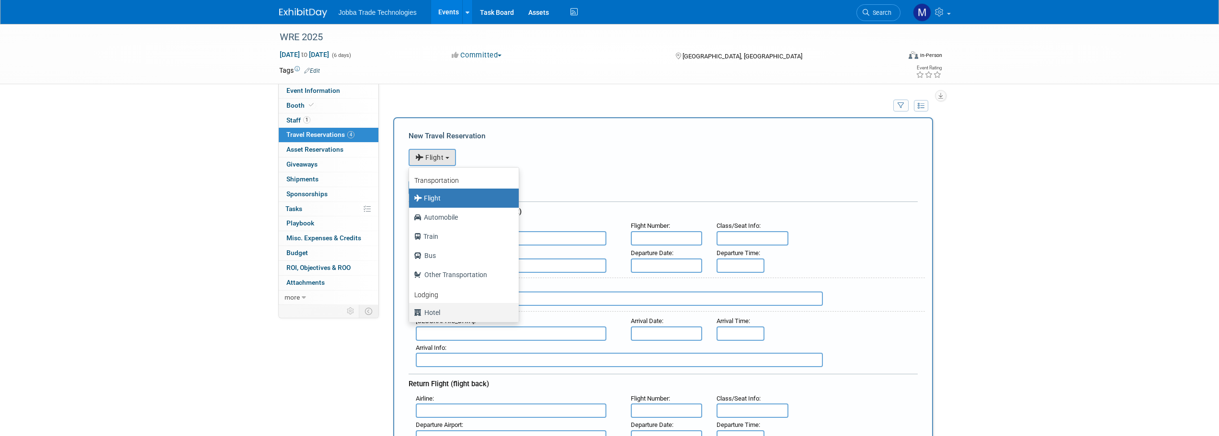
click at [460, 312] on label "Hotel" at bounding box center [461, 312] width 95 height 15
click at [411, 312] on input "Hotel" at bounding box center [407, 311] width 6 height 6
select select "6"
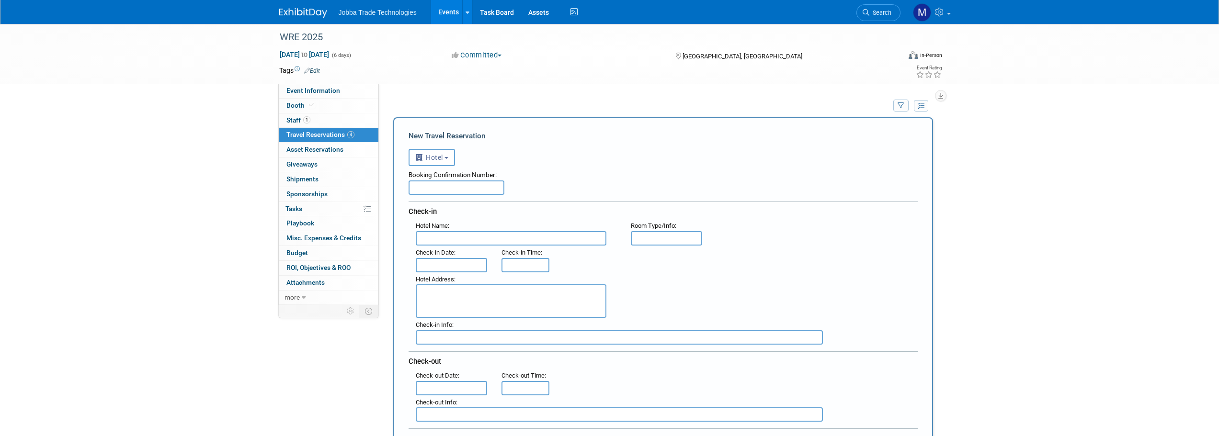
click at [434, 191] on input "text" at bounding box center [457, 188] width 96 height 14
paste input "SKCQD"
type input "SKCQD"
type input "p"
type input "Paris Las Vegas"
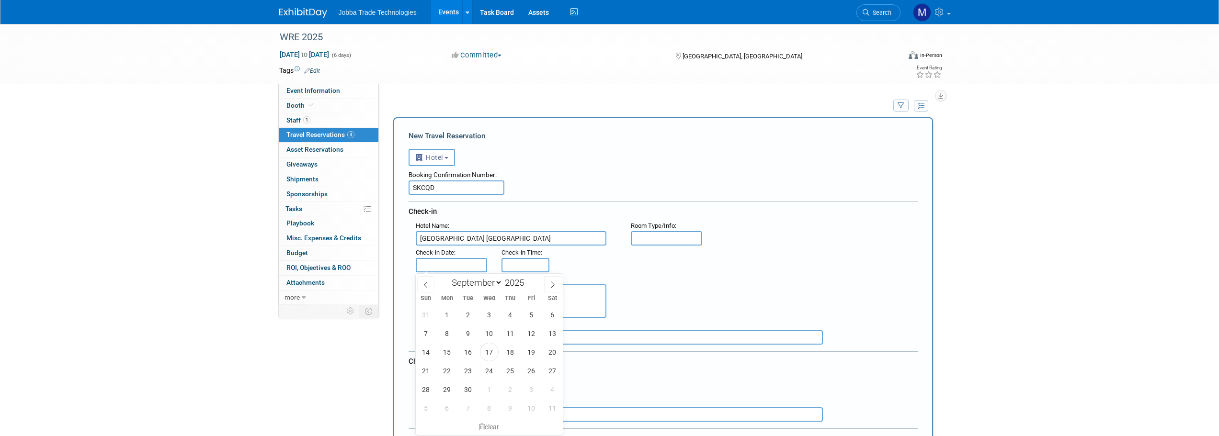
click at [446, 263] on input "text" at bounding box center [452, 265] width 72 height 14
click at [426, 395] on span "28" at bounding box center [426, 389] width 19 height 19
type input "Sep 28, 2025"
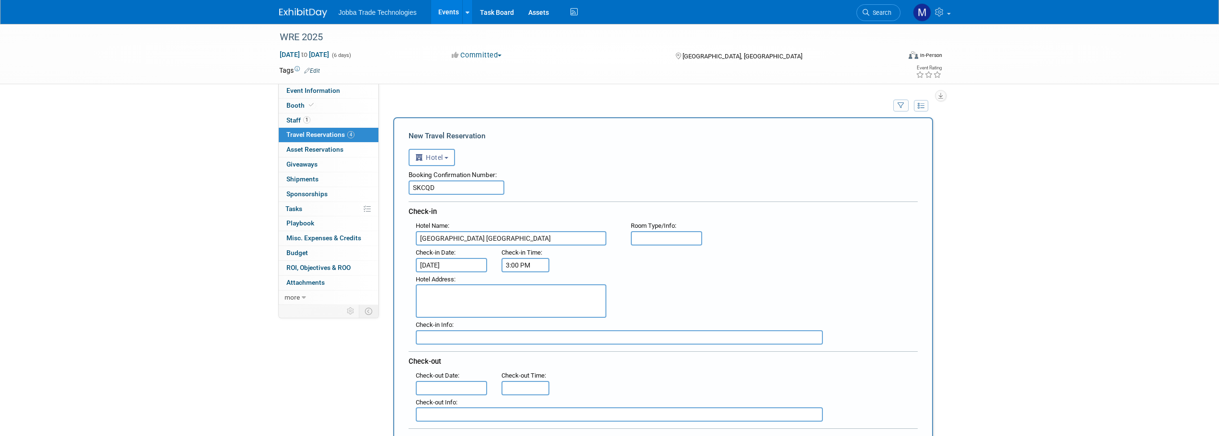
click at [514, 268] on input "3:00 PM" at bounding box center [526, 265] width 48 height 14
click at [528, 293] on span at bounding box center [523, 288] width 17 height 17
type input "4:00 PM"
click at [592, 353] on span at bounding box center [595, 351] width 65 height 17
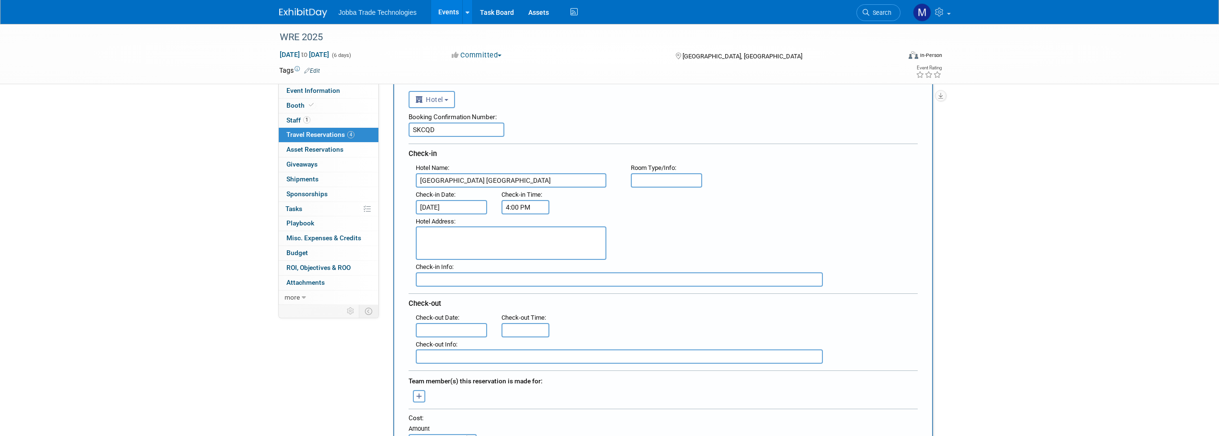
scroll to position [144, 0]
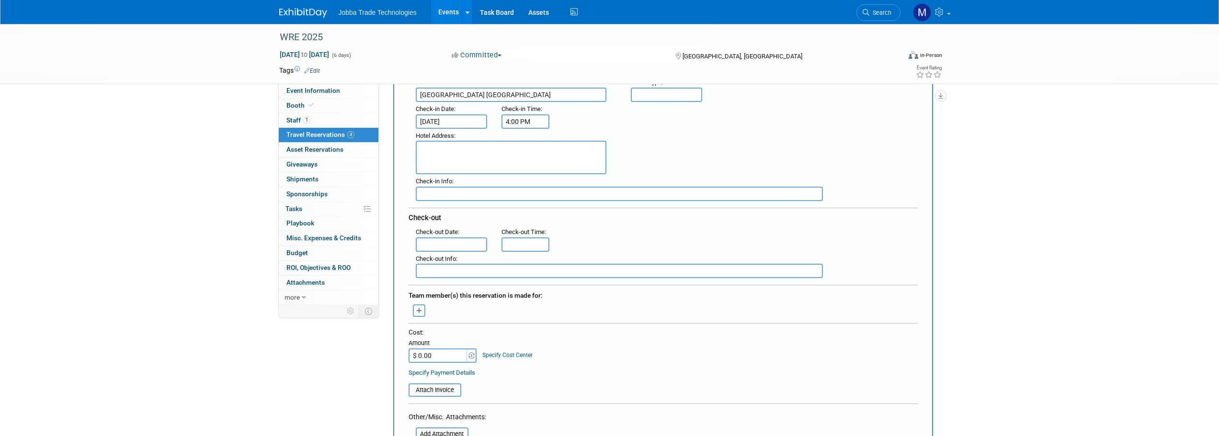
click at [453, 245] on input "text" at bounding box center [452, 245] width 72 height 14
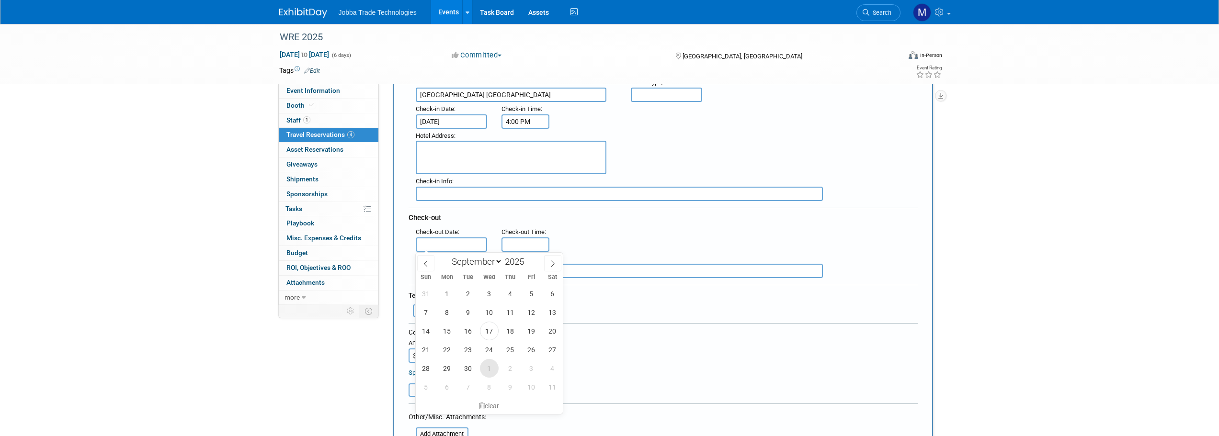
click at [496, 372] on span "1" at bounding box center [489, 368] width 19 height 19
type input "Oct 1, 2025"
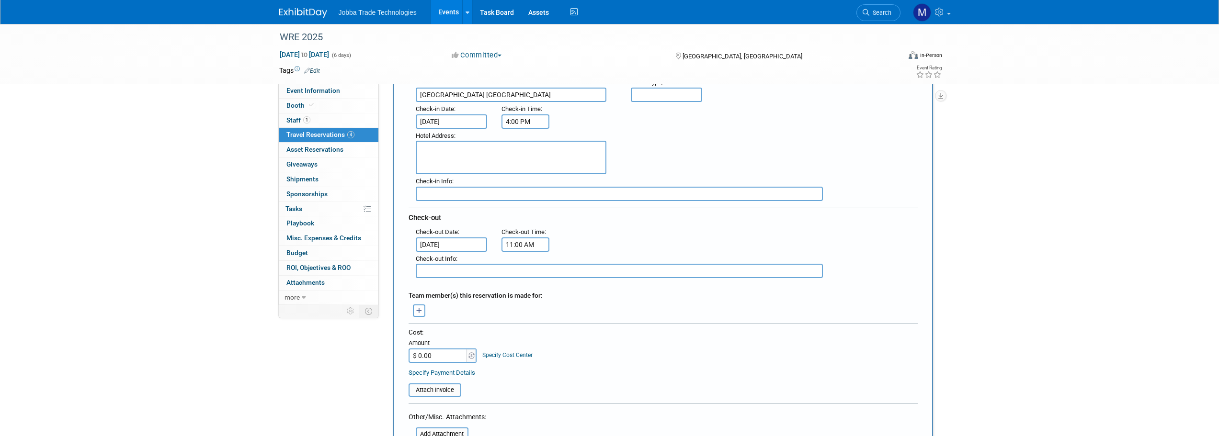
click at [530, 242] on input "11:00 AM" at bounding box center [526, 245] width 48 height 14
click at [531, 313] on span at bounding box center [523, 309] width 17 height 17
type input "10:00 AM"
click at [598, 328] on span at bounding box center [595, 331] width 65 height 17
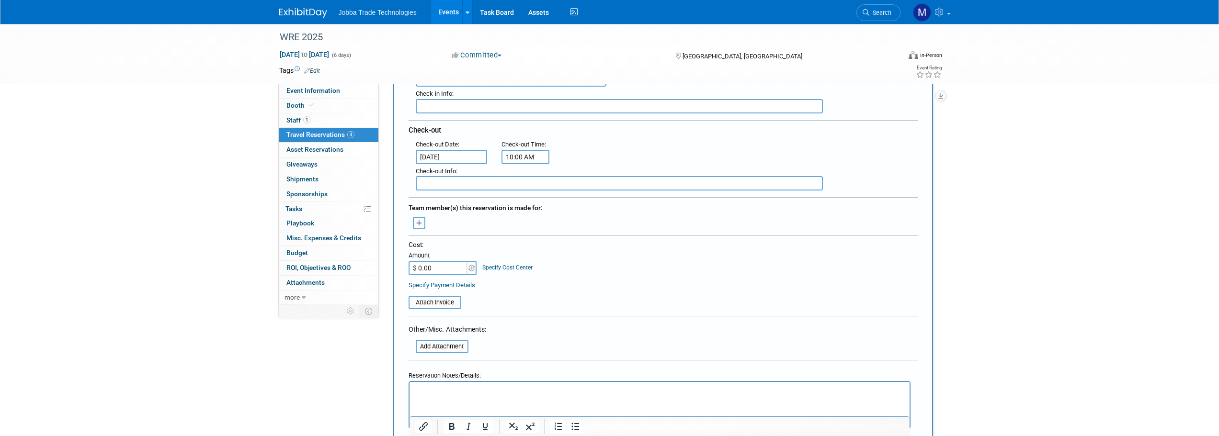
scroll to position [240, 0]
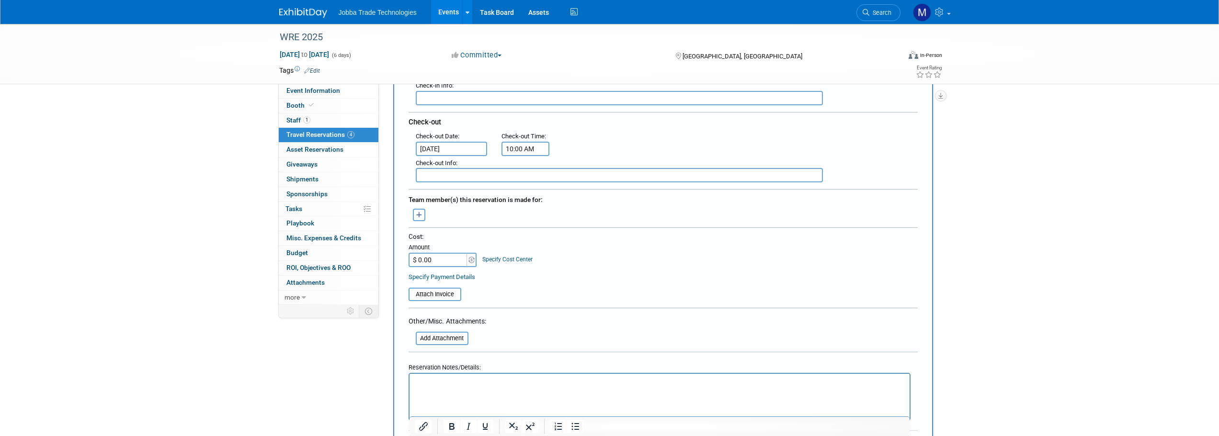
click at [422, 219] on button "button" at bounding box center [419, 215] width 12 height 12
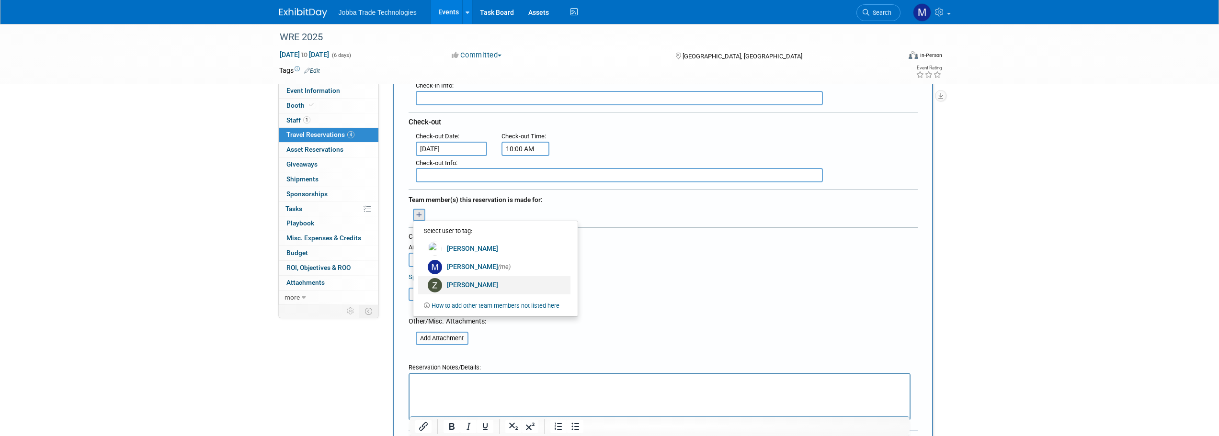
click at [476, 285] on link "Zachary Carpenter" at bounding box center [494, 285] width 152 height 18
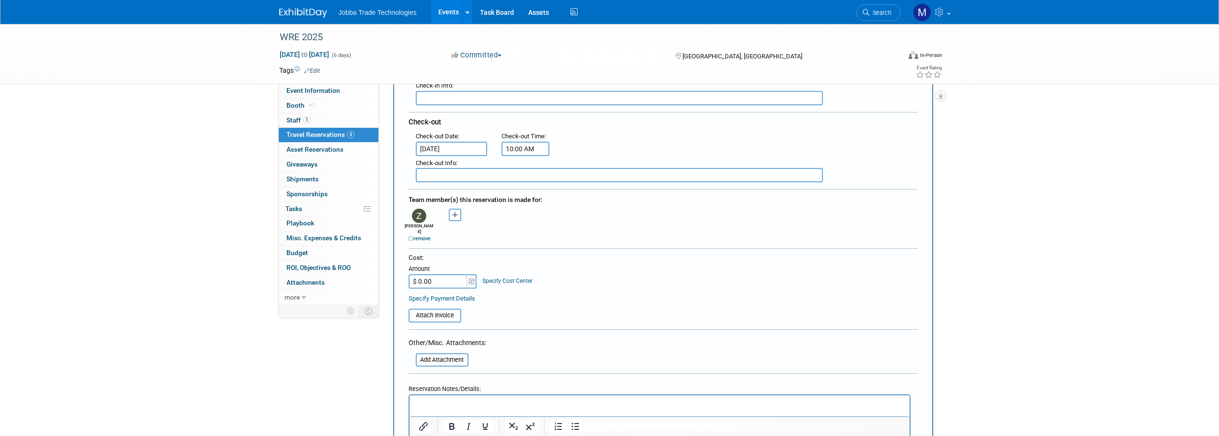
scroll to position [383, 0]
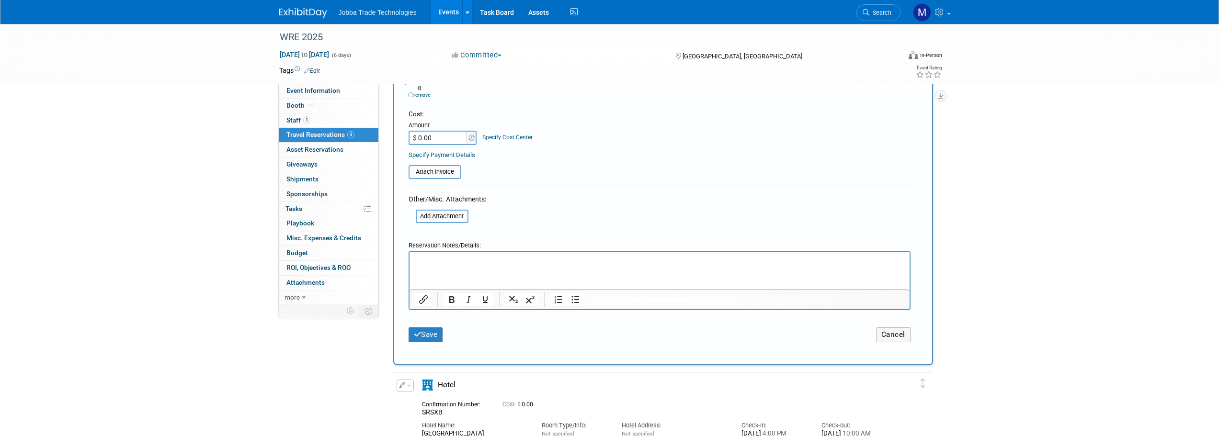
click at [428, 338] on div "Save Cancel" at bounding box center [663, 335] width 509 height 30
click at [429, 333] on button "Save" at bounding box center [426, 335] width 34 height 15
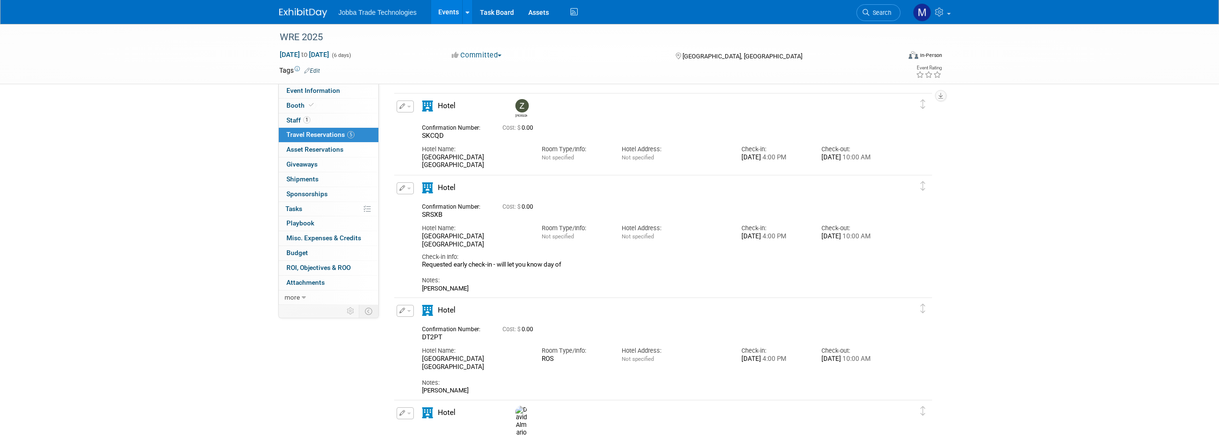
scroll to position [0, 0]
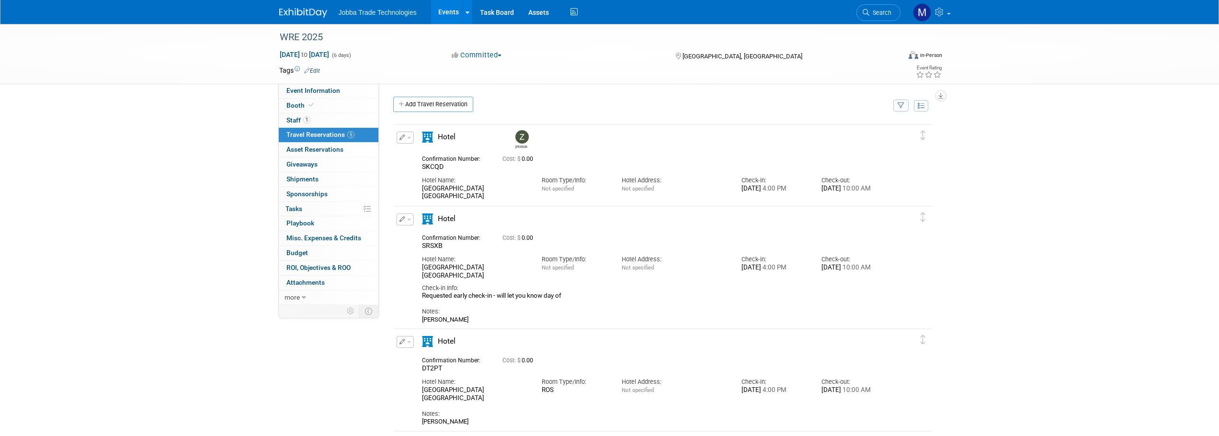
click at [395, 344] on div "Edit Reservation Delete Reservation" at bounding box center [404, 345] width 21 height 18
click at [401, 345] on icon "button" at bounding box center [403, 342] width 6 height 6
click at [420, 362] on button "Edit Reservation" at bounding box center [437, 359] width 81 height 14
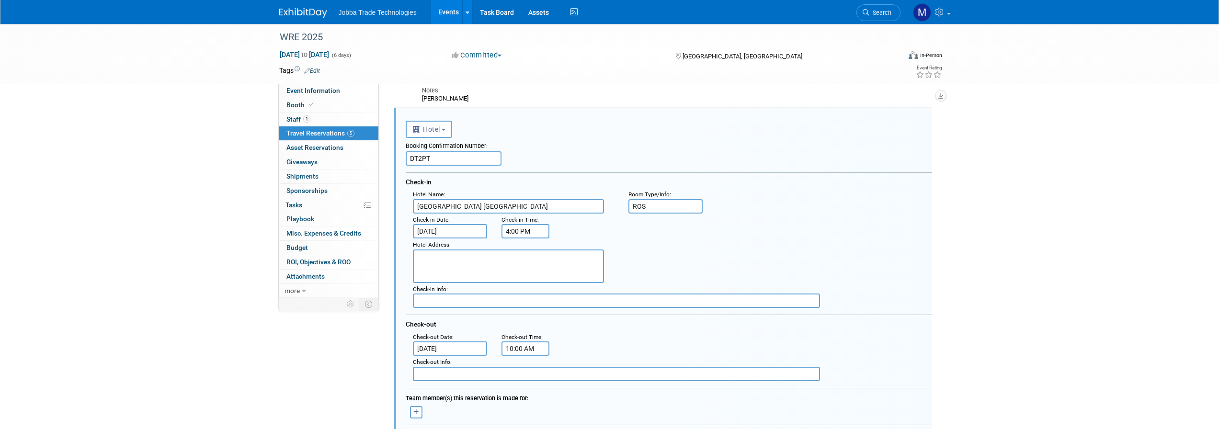
click at [646, 212] on input "ROS" at bounding box center [665, 206] width 75 height 14
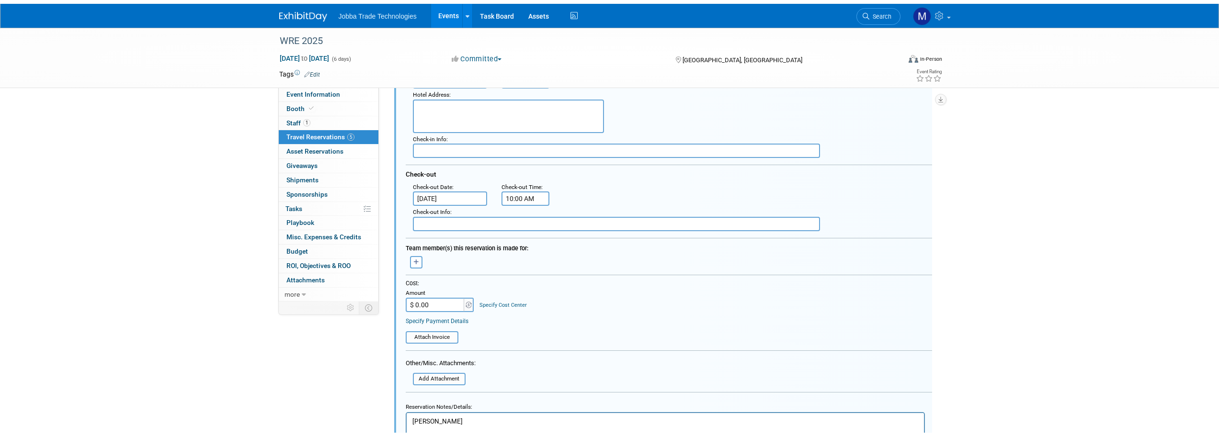
scroll to position [509, 0]
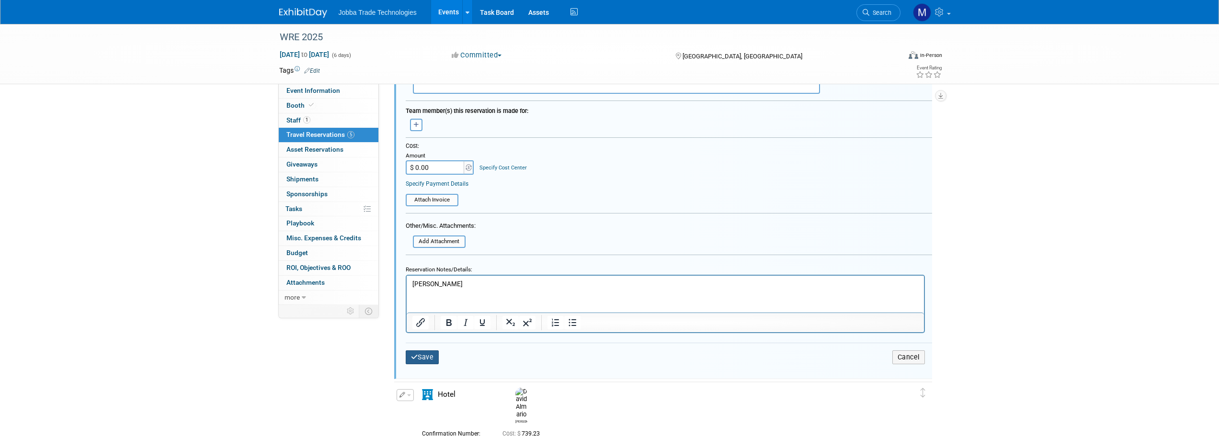
type input "Run of House"
click at [434, 364] on button "Save" at bounding box center [423, 358] width 34 height 14
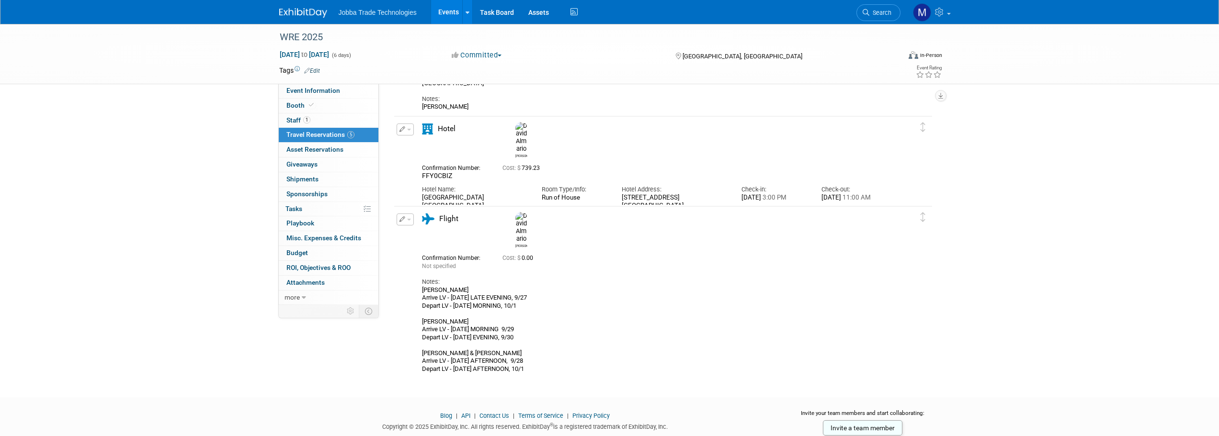
scroll to position [0, 0]
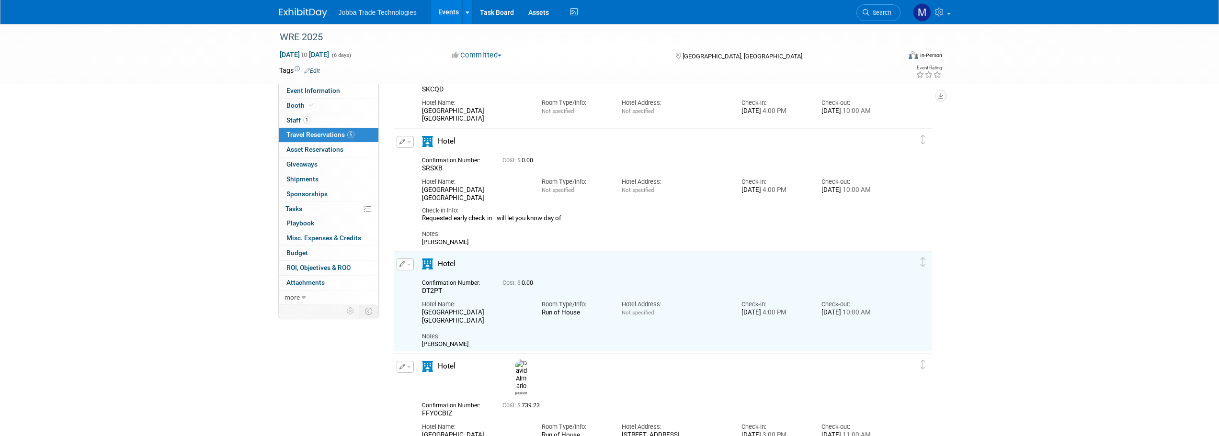
click at [402, 138] on button "button" at bounding box center [405, 142] width 17 height 12
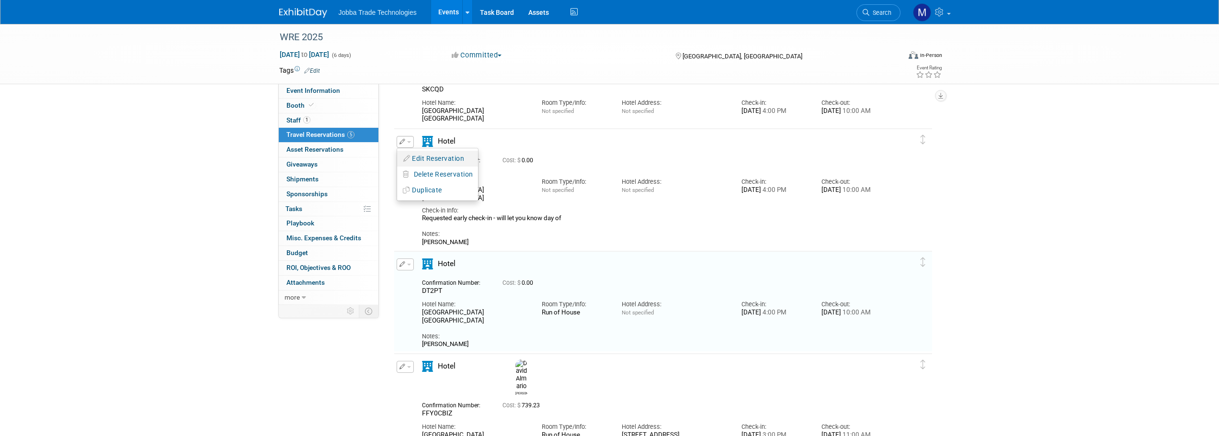
click at [440, 163] on button "Edit Reservation" at bounding box center [437, 159] width 81 height 14
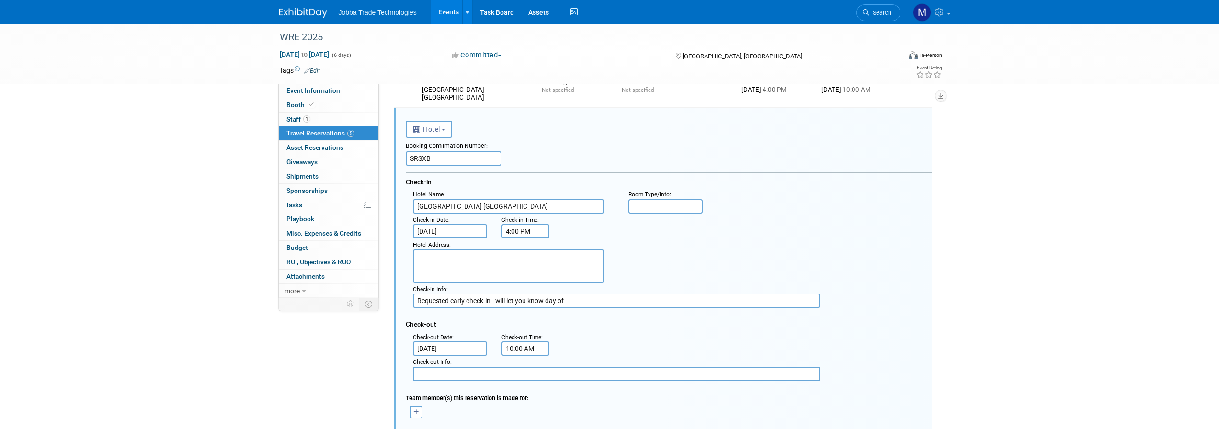
click at [677, 210] on input "text" at bounding box center [665, 206] width 75 height 14
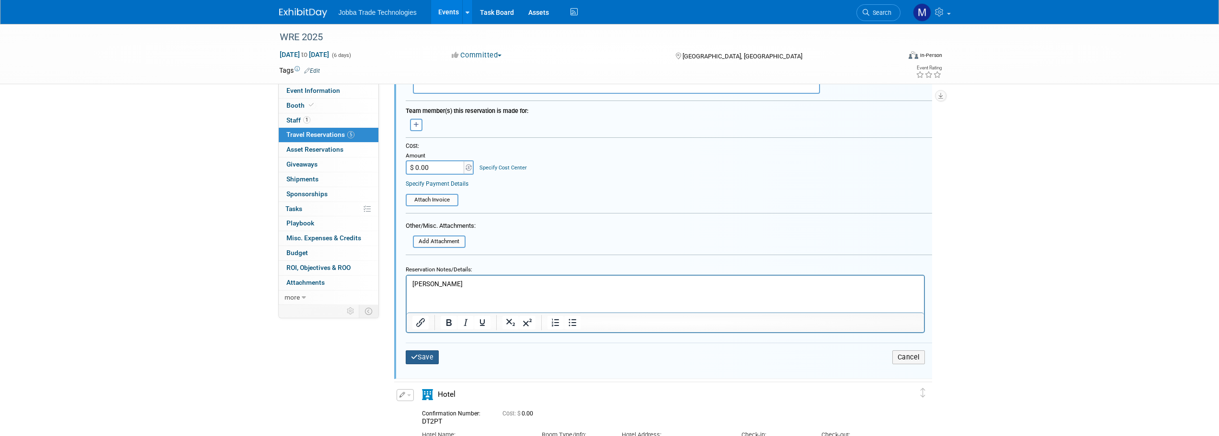
type input "Run of House"
click at [422, 361] on button "Save" at bounding box center [423, 358] width 34 height 14
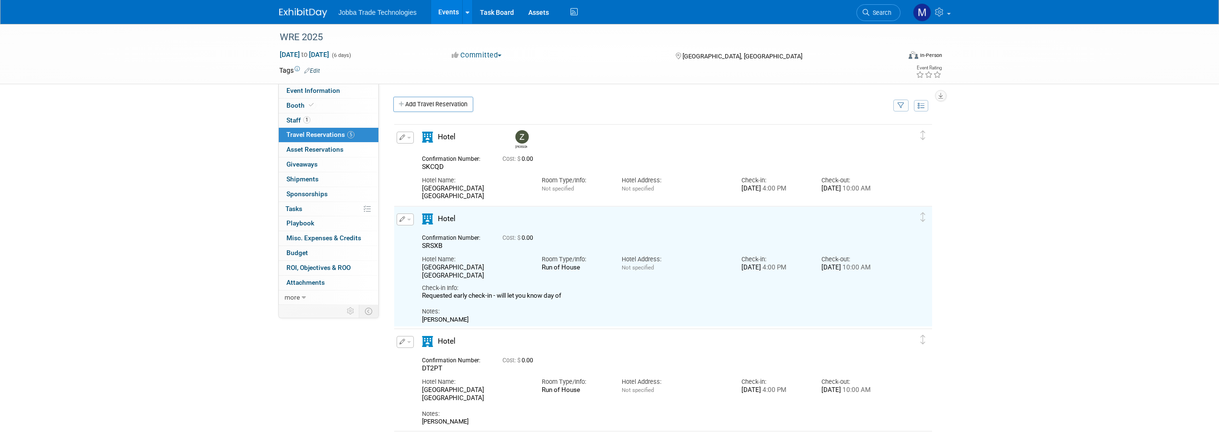
click at [408, 140] on button "button" at bounding box center [405, 138] width 17 height 12
click at [422, 160] on button "Edit Reservation" at bounding box center [437, 155] width 81 height 14
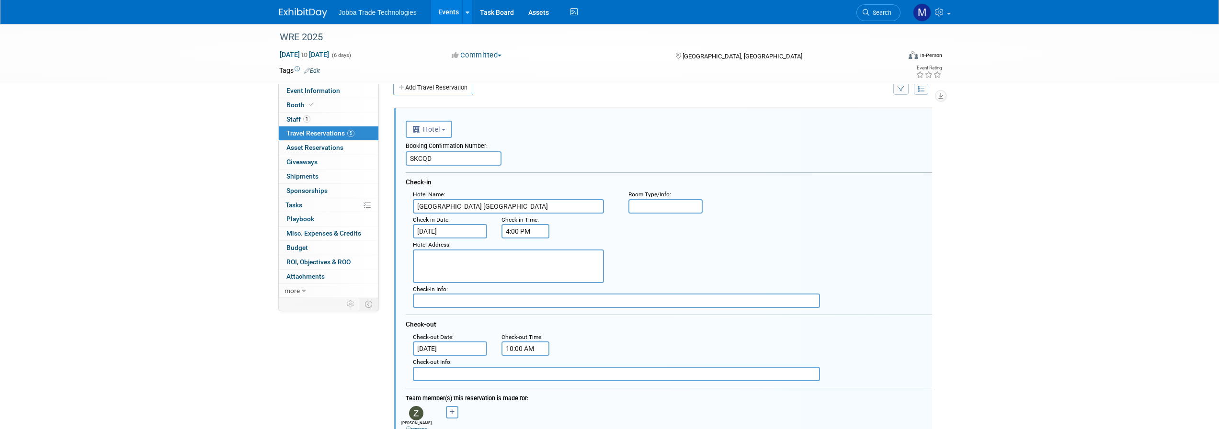
click at [660, 206] on input "text" at bounding box center [665, 206] width 75 height 14
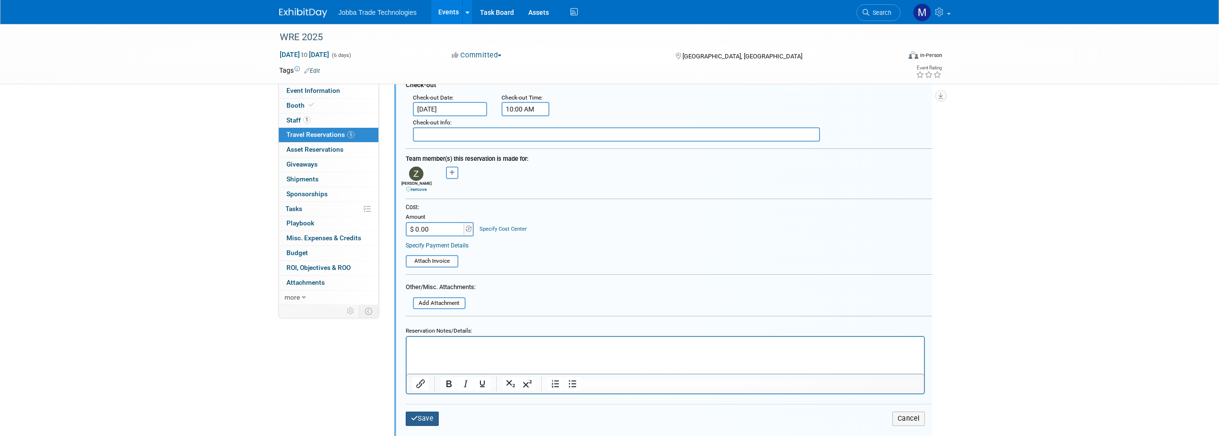
type input "Run of House"
click at [424, 418] on button "Save" at bounding box center [423, 419] width 34 height 14
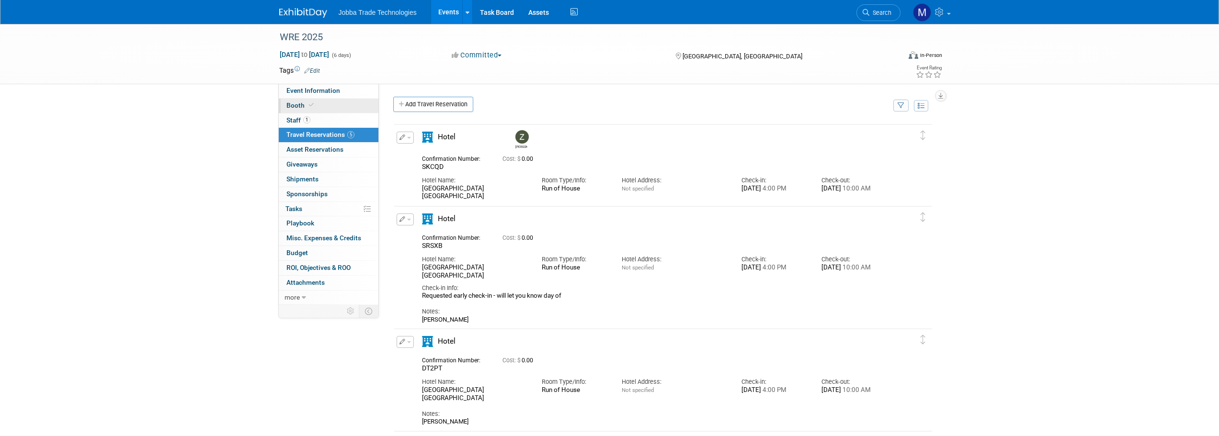
click at [322, 109] on link "Booth" at bounding box center [329, 106] width 100 height 14
